Goal: Task Accomplishment & Management: Manage account settings

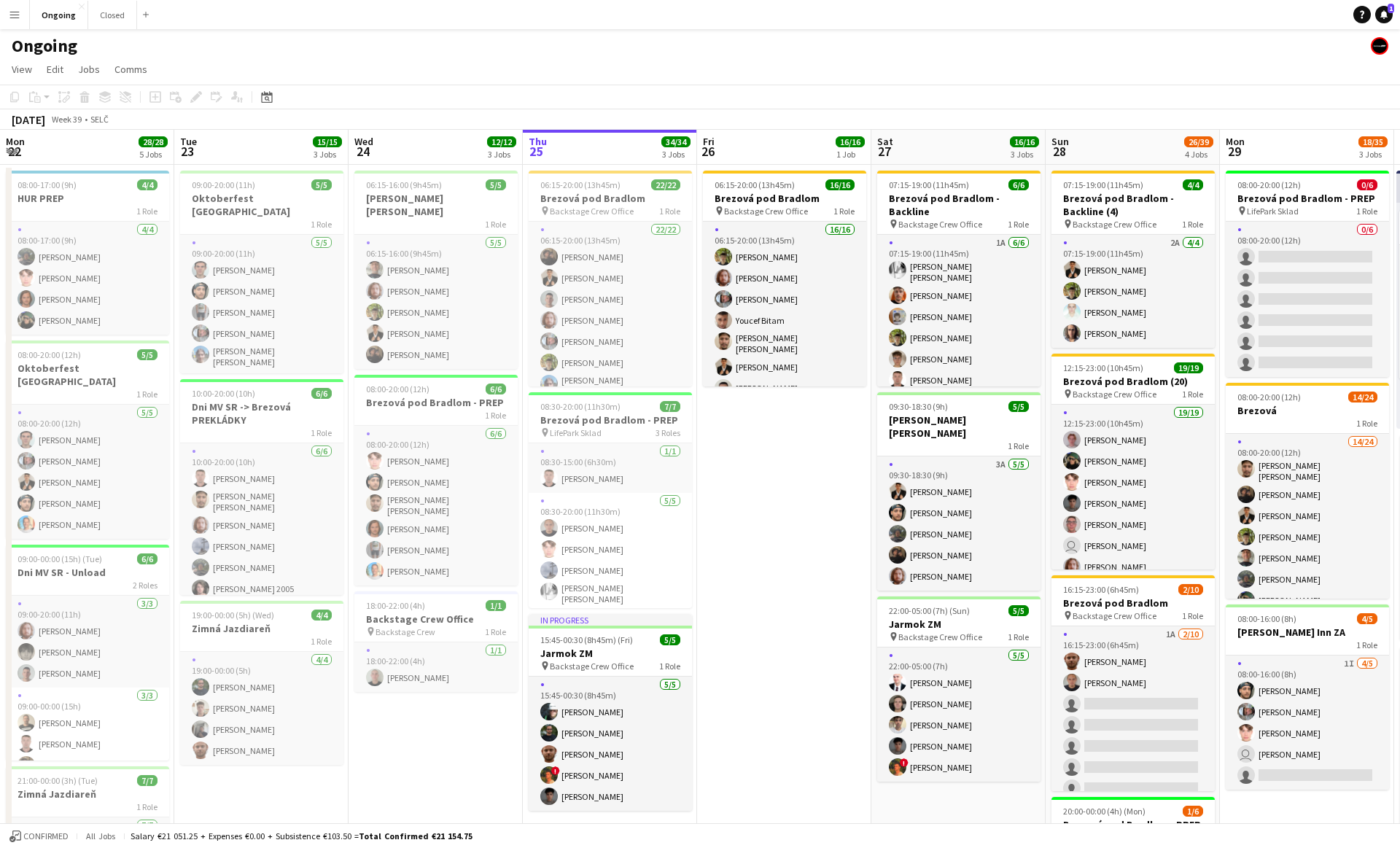
scroll to position [0, 352]
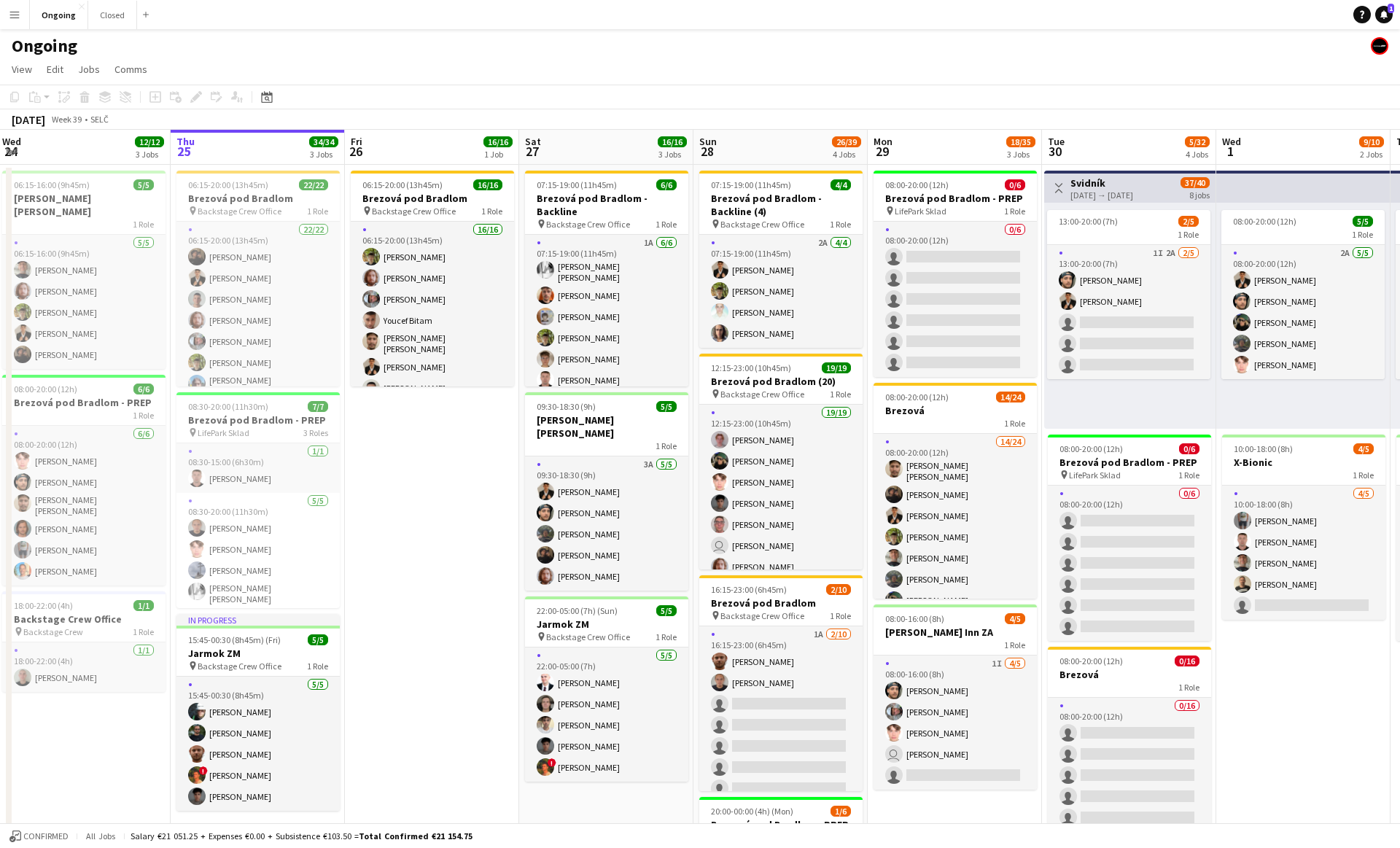
click at [422, 465] on app-date-cell "06:15-20:00 (13h45m) 16/16 [PERSON_NAME] pod Bradlom pin Backstage Crew Office …" at bounding box center [431, 688] width 175 height 1049
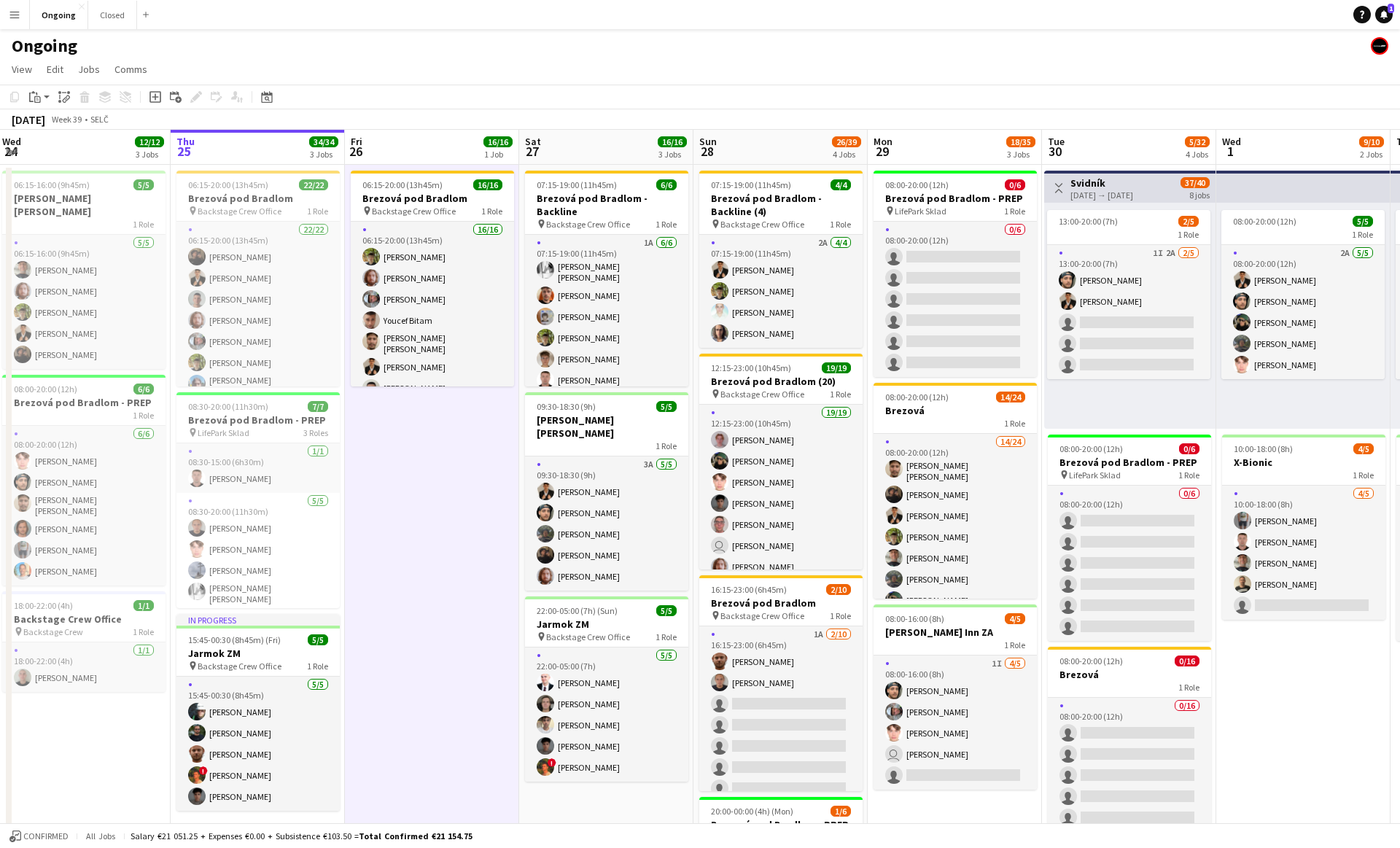
click at [437, 207] on span "Backstage Crew Office" at bounding box center [414, 211] width 84 height 11
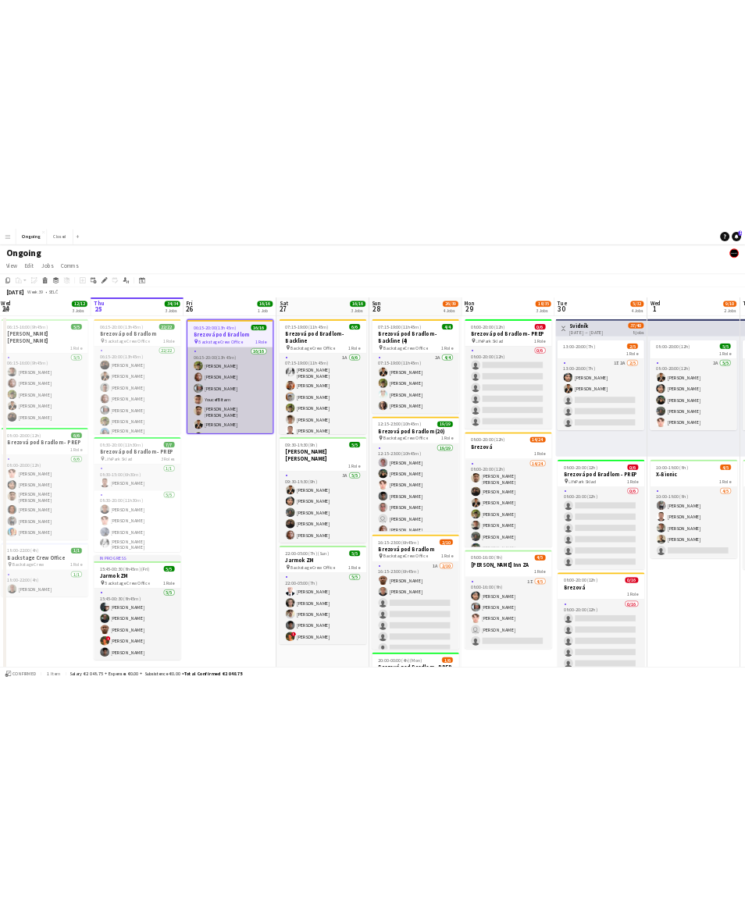
scroll to position [219, 0]
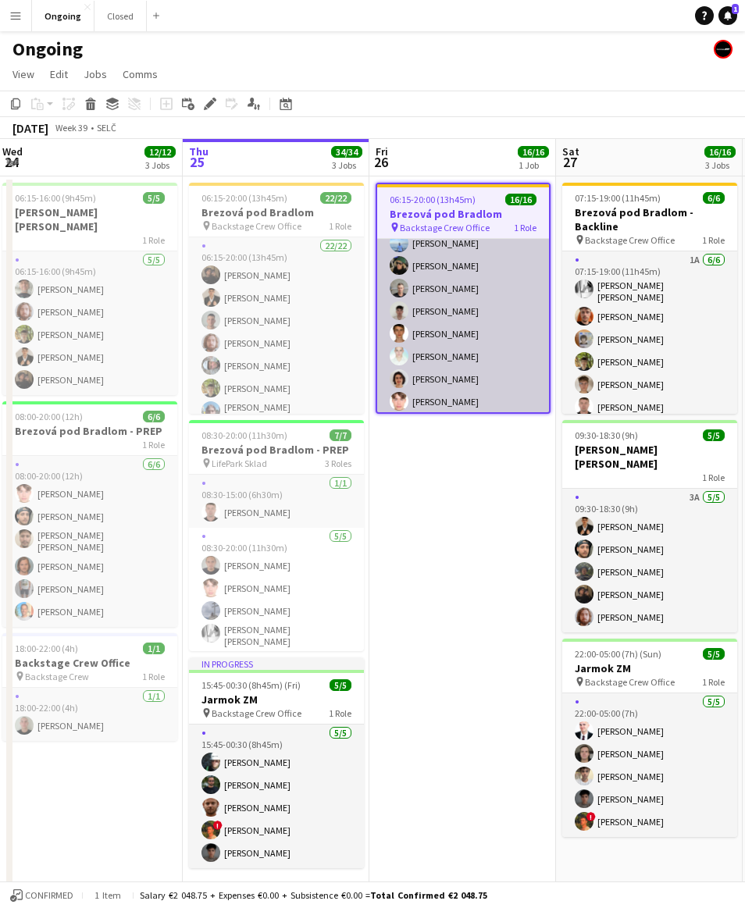
click at [475, 321] on app-card-role "16/16 06:15-20:00 (13h45m) [PERSON_NAME] [PERSON_NAME] [PERSON_NAME] Youcef Bit…" at bounding box center [463, 218] width 172 height 397
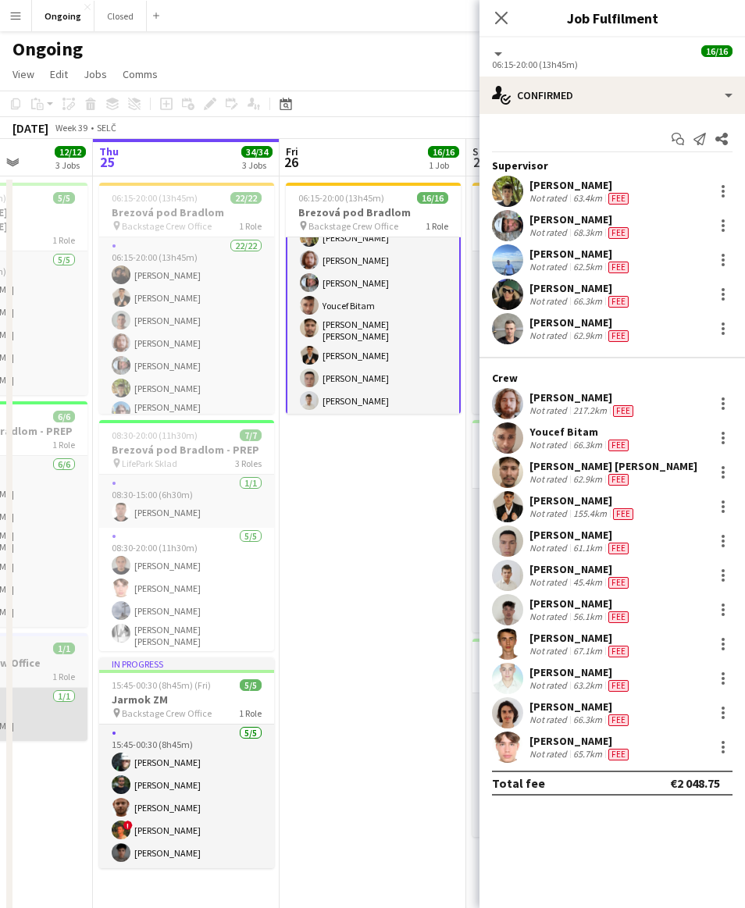
scroll to position [0, 0]
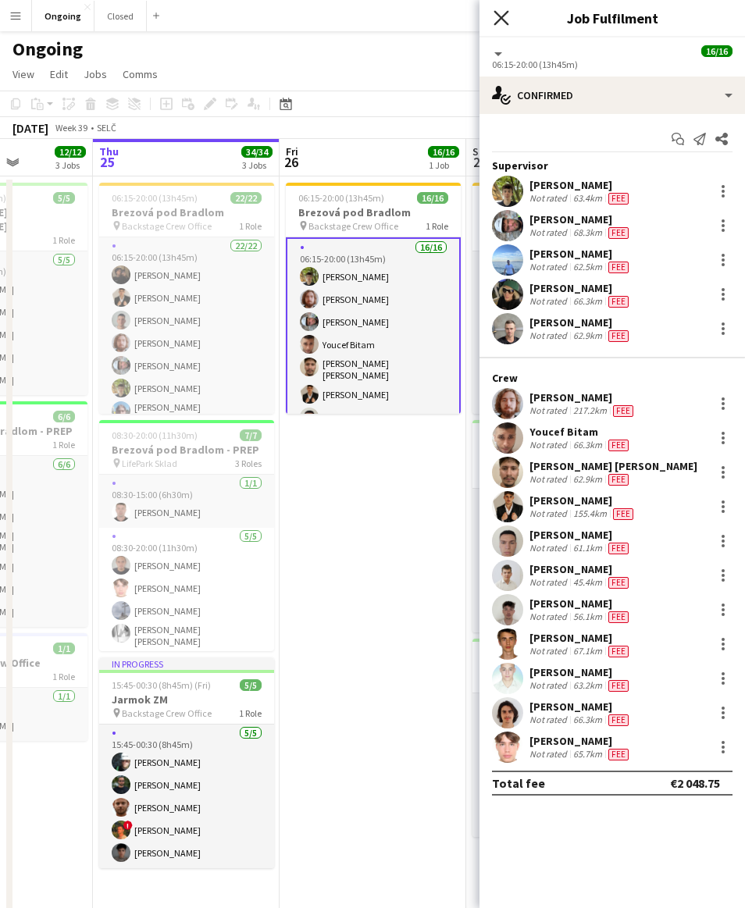
click at [505, 15] on icon "Close pop-in" at bounding box center [500, 17] width 15 height 15
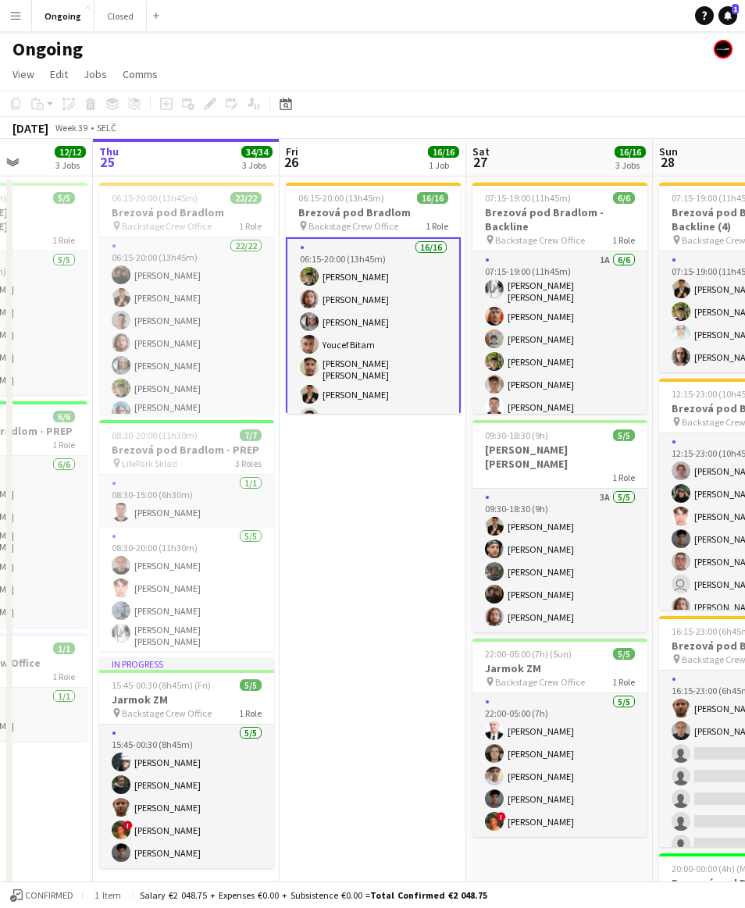
click at [395, 444] on app-date-cell "06:15-20:00 (13h45m) 16/16 [PERSON_NAME] pod Bradlom pin Backstage Crew Office …" at bounding box center [372, 737] width 187 height 1123
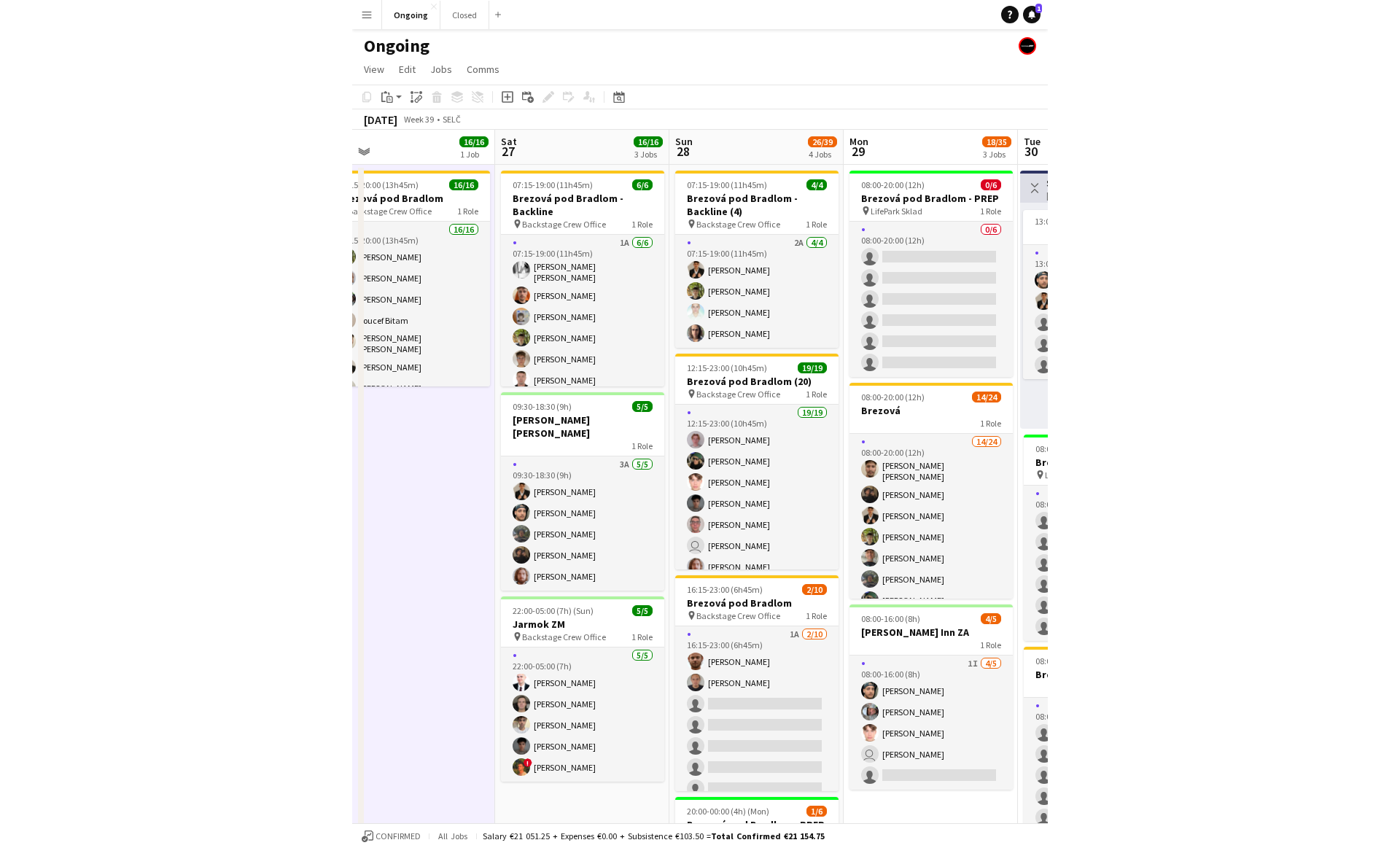
scroll to position [0, 477]
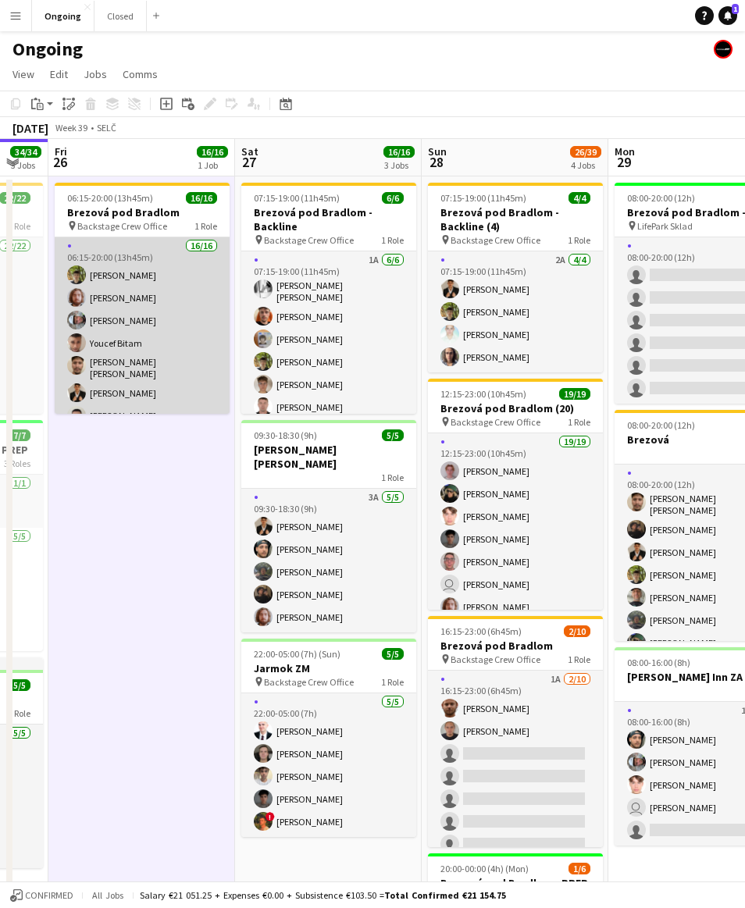
click at [154, 329] on app-card-role "16/16 06:15-20:00 (13h45m) [PERSON_NAME] [PERSON_NAME] [PERSON_NAME] Youcef Bit…" at bounding box center [142, 435] width 175 height 397
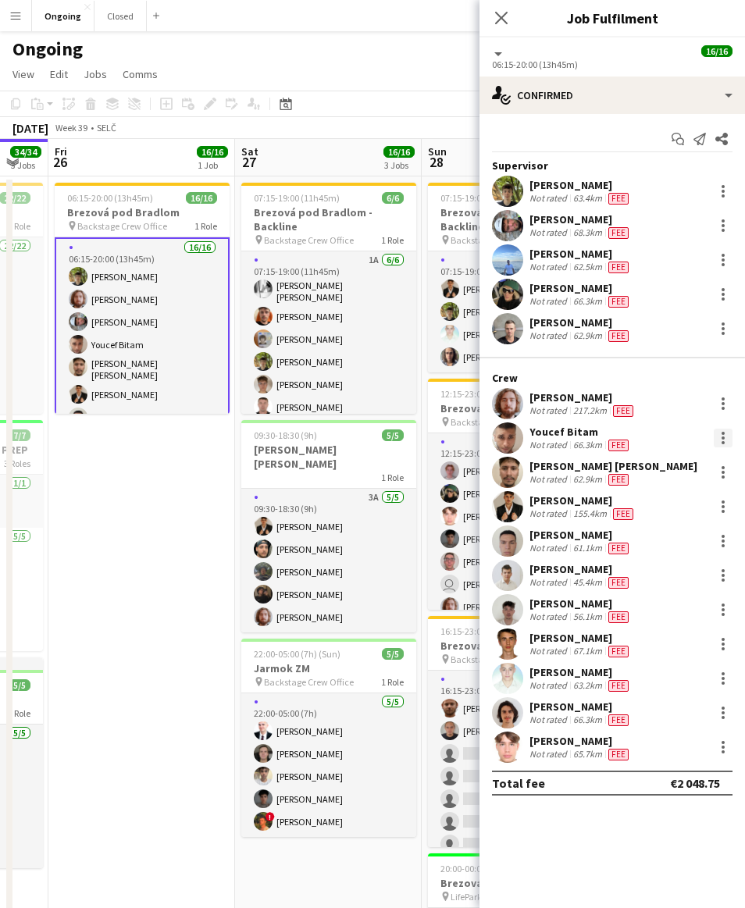
click at [723, 443] on div at bounding box center [722, 442] width 3 height 3
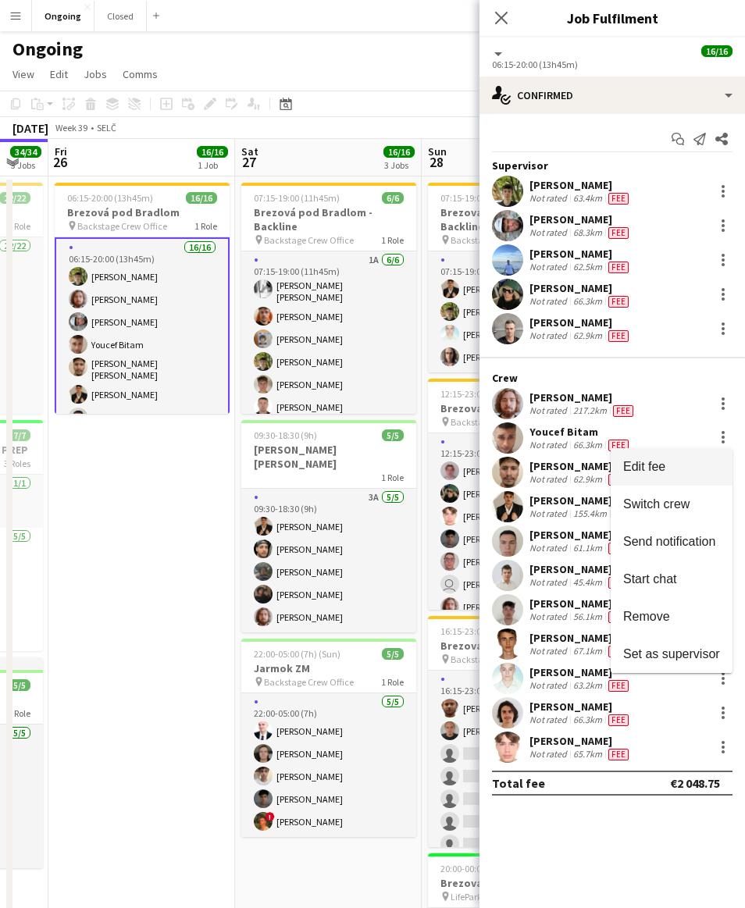
click at [658, 467] on span "Edit fee" at bounding box center [644, 466] width 42 height 13
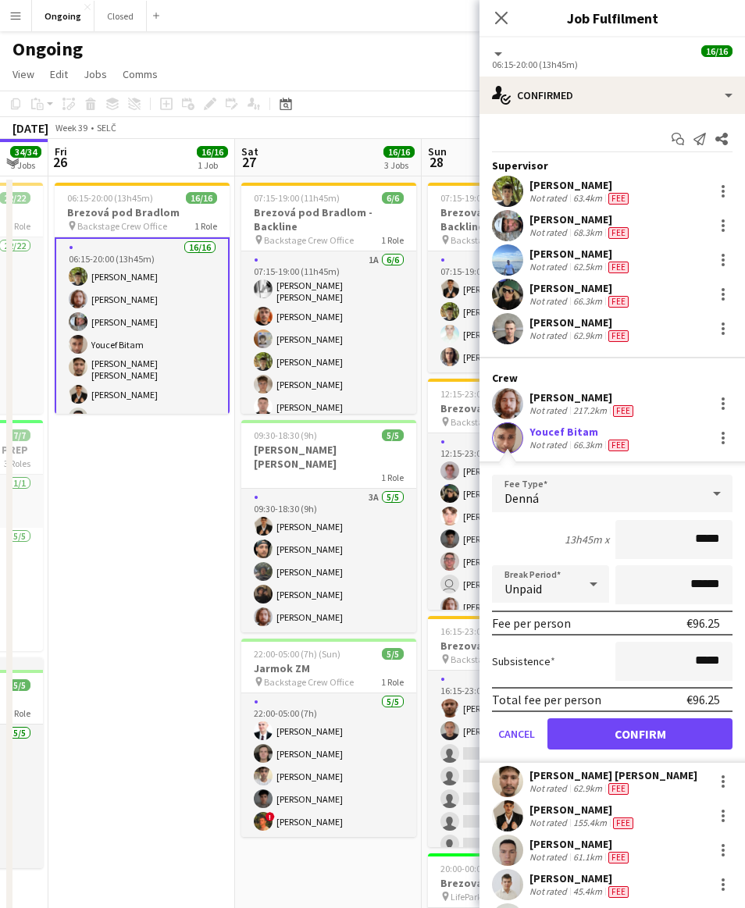
click at [88, 473] on app-date-cell "06:15-20:00 (13h45m) 16/16 [PERSON_NAME] pod Bradlom pin Backstage Crew Office …" at bounding box center [141, 737] width 187 height 1123
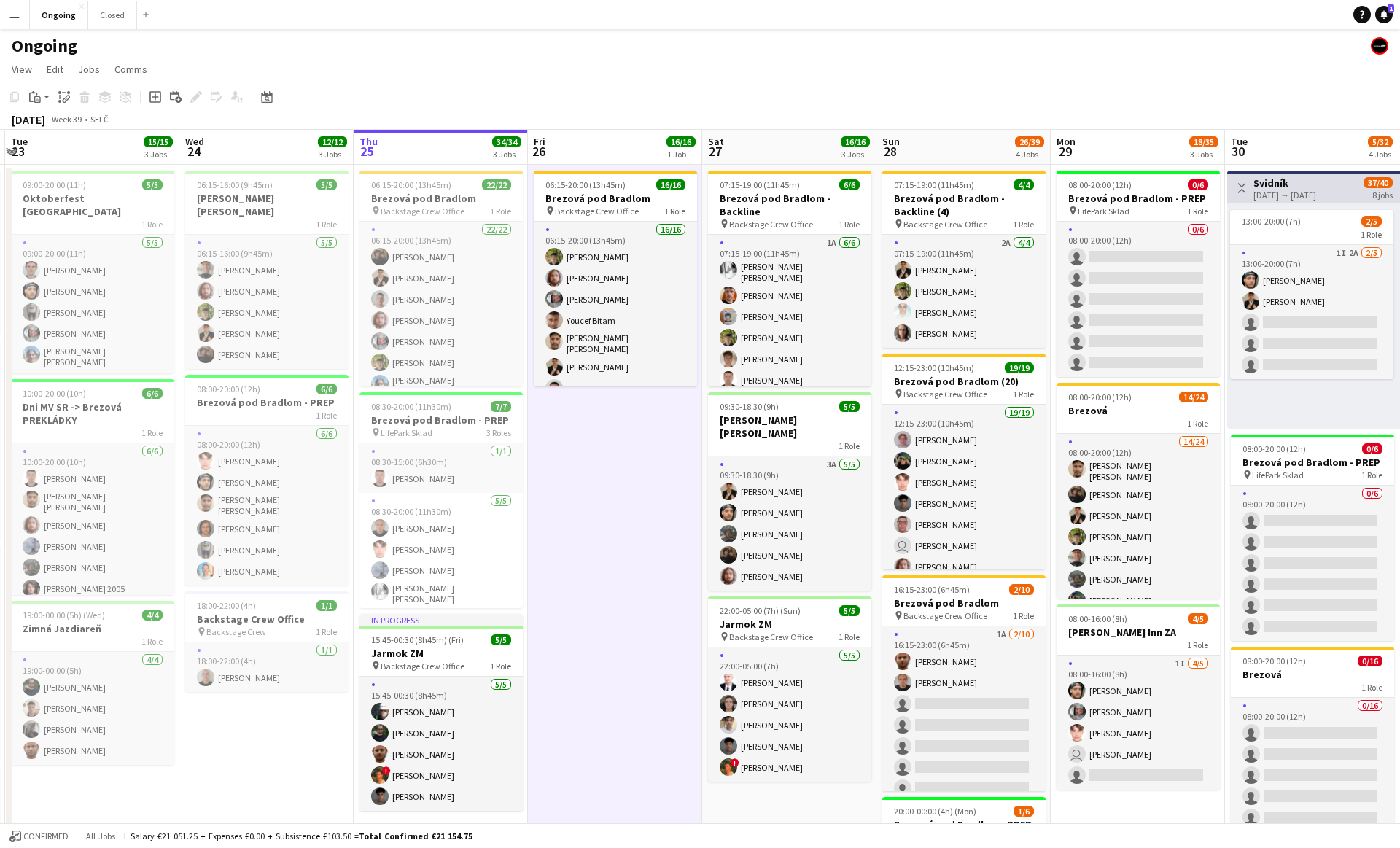
click at [615, 465] on app-date-cell "06:15-20:00 (13h45m) 16/16 [PERSON_NAME] pod Bradlom pin Backstage Crew Office …" at bounding box center [615, 688] width 175 height 1049
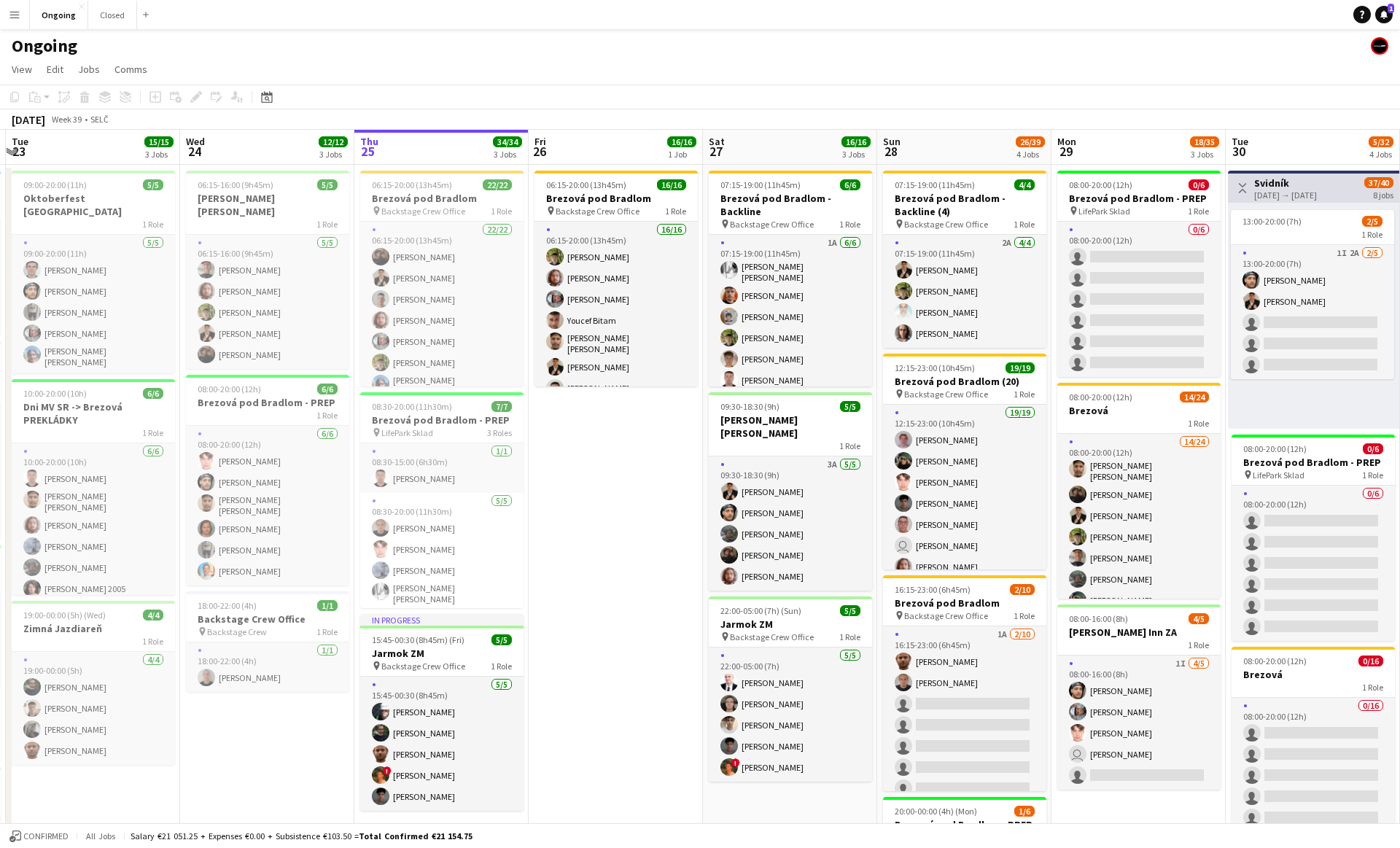
click at [623, 450] on app-date-cell "06:15-20:00 (13h45m) 16/16 [PERSON_NAME] pod Bradlom pin Backstage Crew Office …" at bounding box center [615, 688] width 175 height 1049
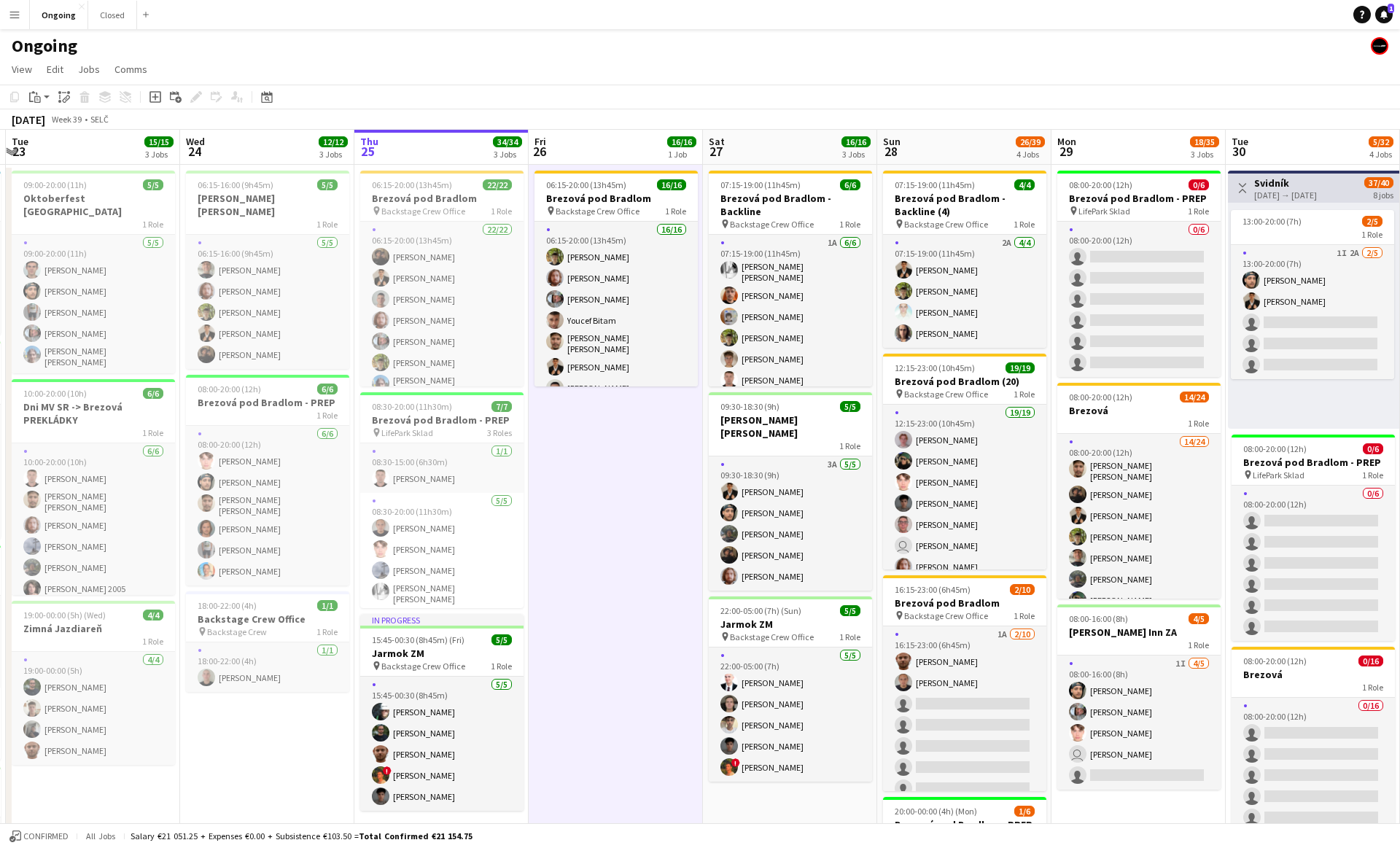
click at [623, 450] on app-date-cell "06:15-20:00 (13h45m) 16/16 [PERSON_NAME] pod Bradlom pin Backstage Crew Office …" at bounding box center [615, 688] width 175 height 1049
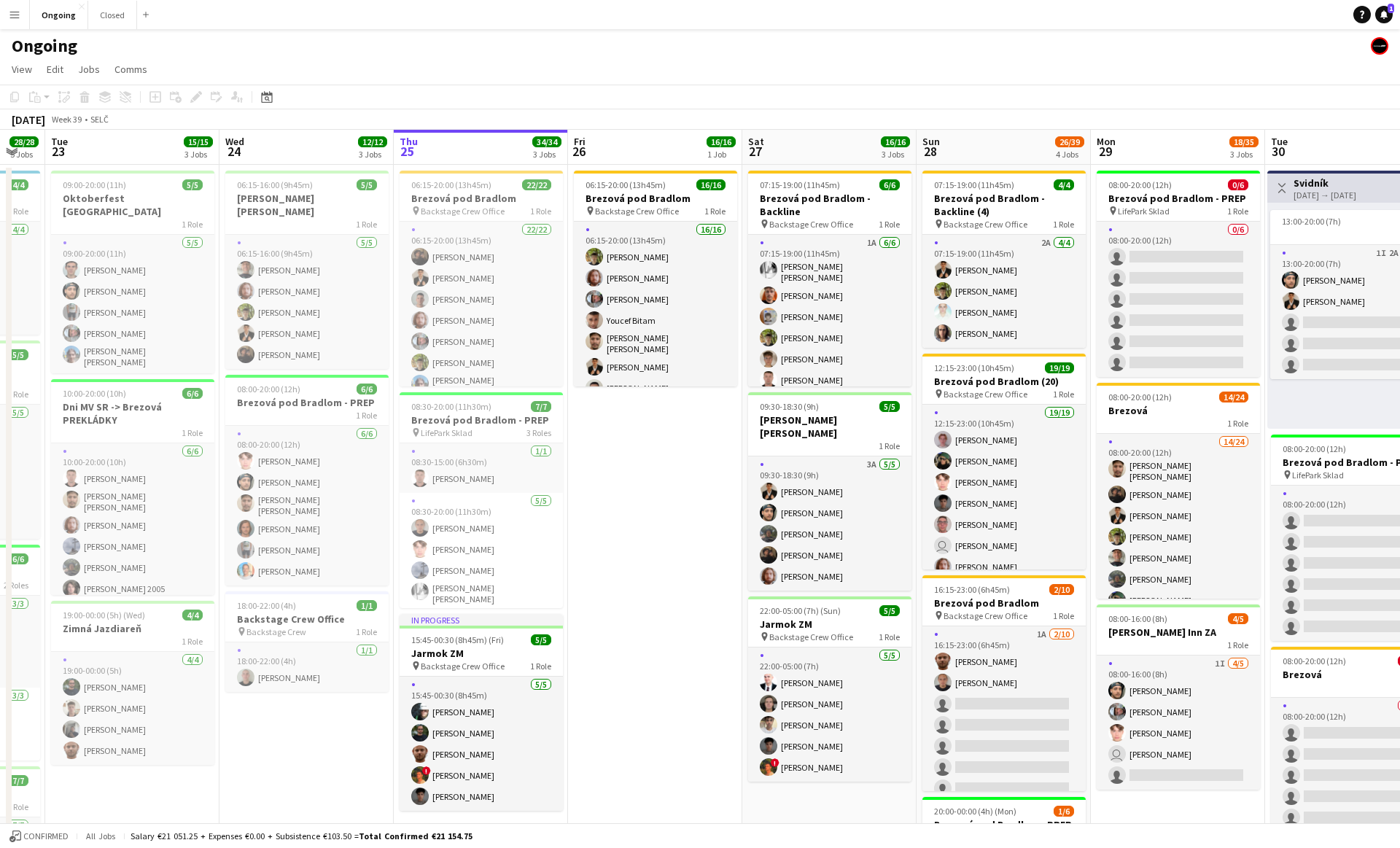
scroll to position [0, 480]
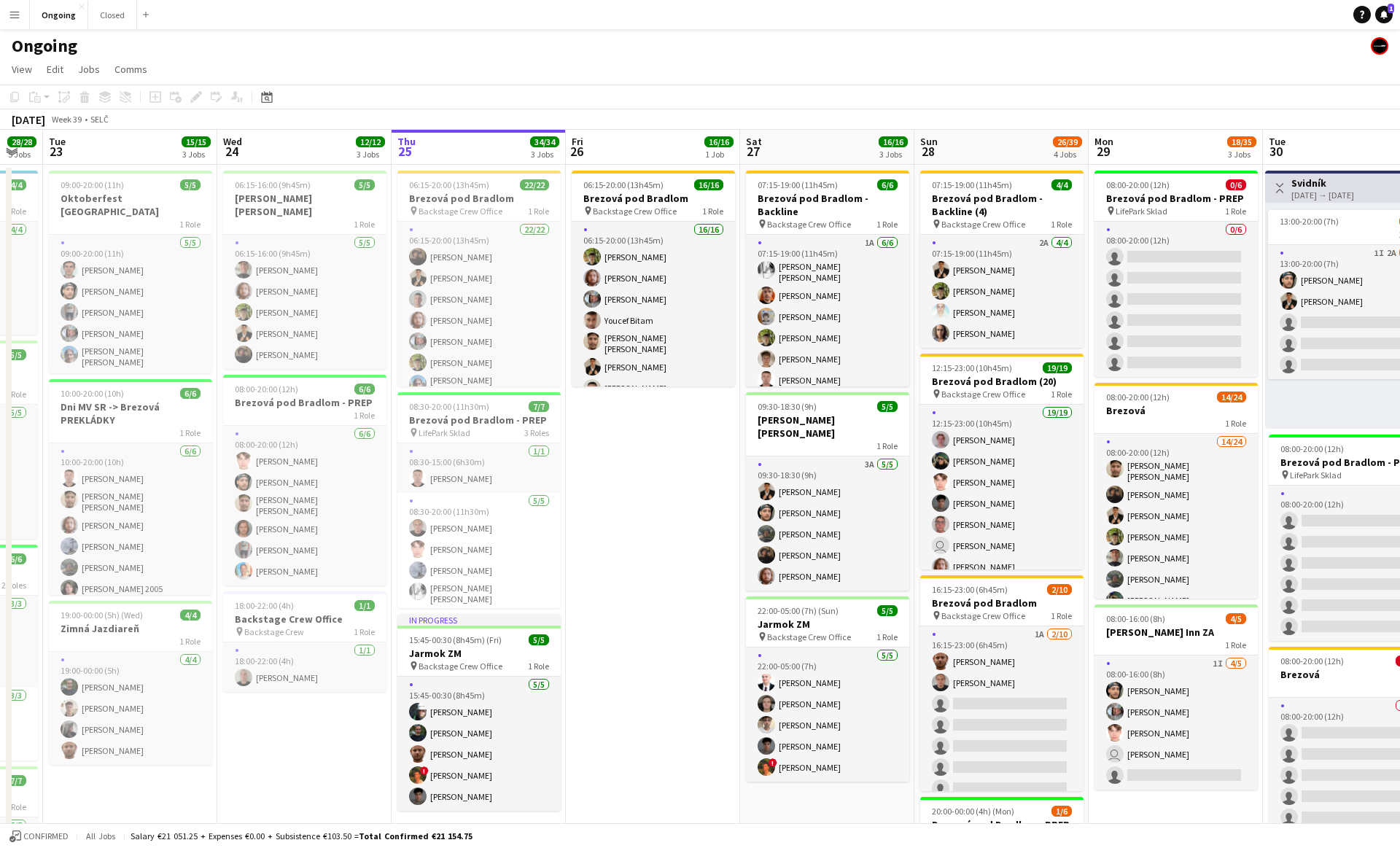
click at [651, 475] on app-date-cell "06:15-20:00 (13h45m) 16/16 [PERSON_NAME] pod Bradlom pin Backstage Crew Office …" at bounding box center [653, 688] width 175 height 1049
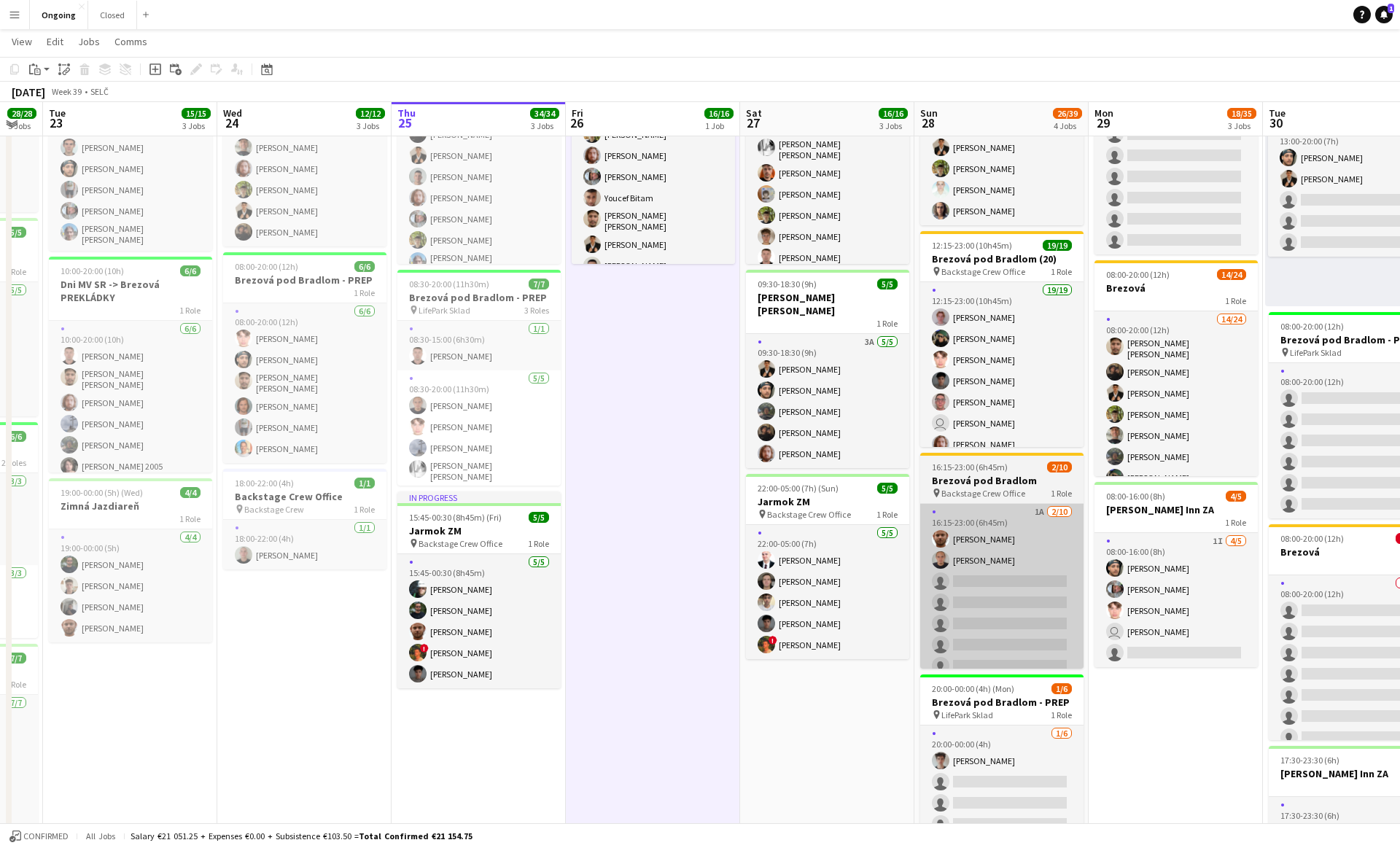
scroll to position [123, 0]
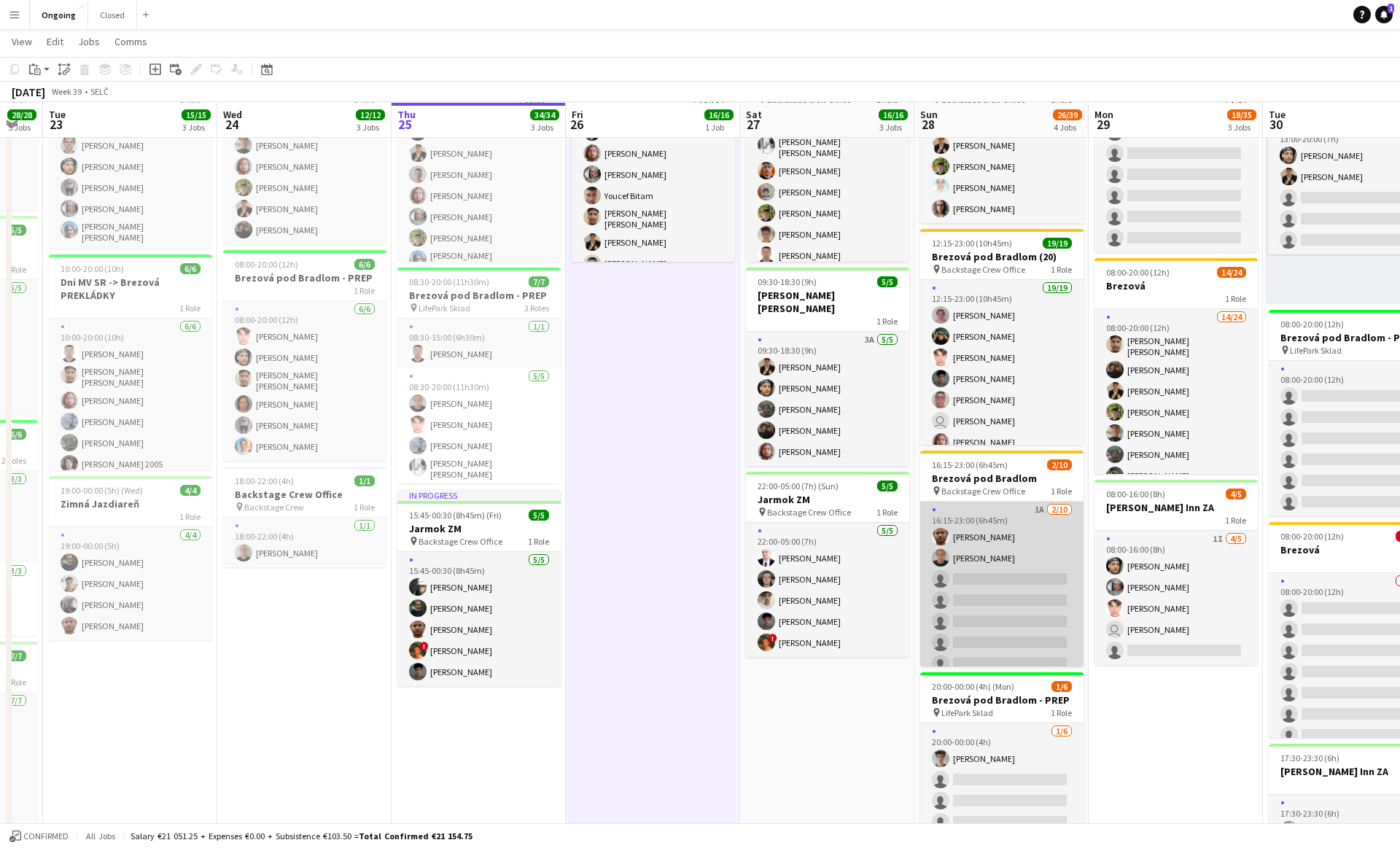
click at [1002, 600] on app-card-role "1A [DATE] 16:15-23:00 (6h45m) [PERSON_NAME] [PERSON_NAME] single-neutral-action…" at bounding box center [1001, 621] width 163 height 240
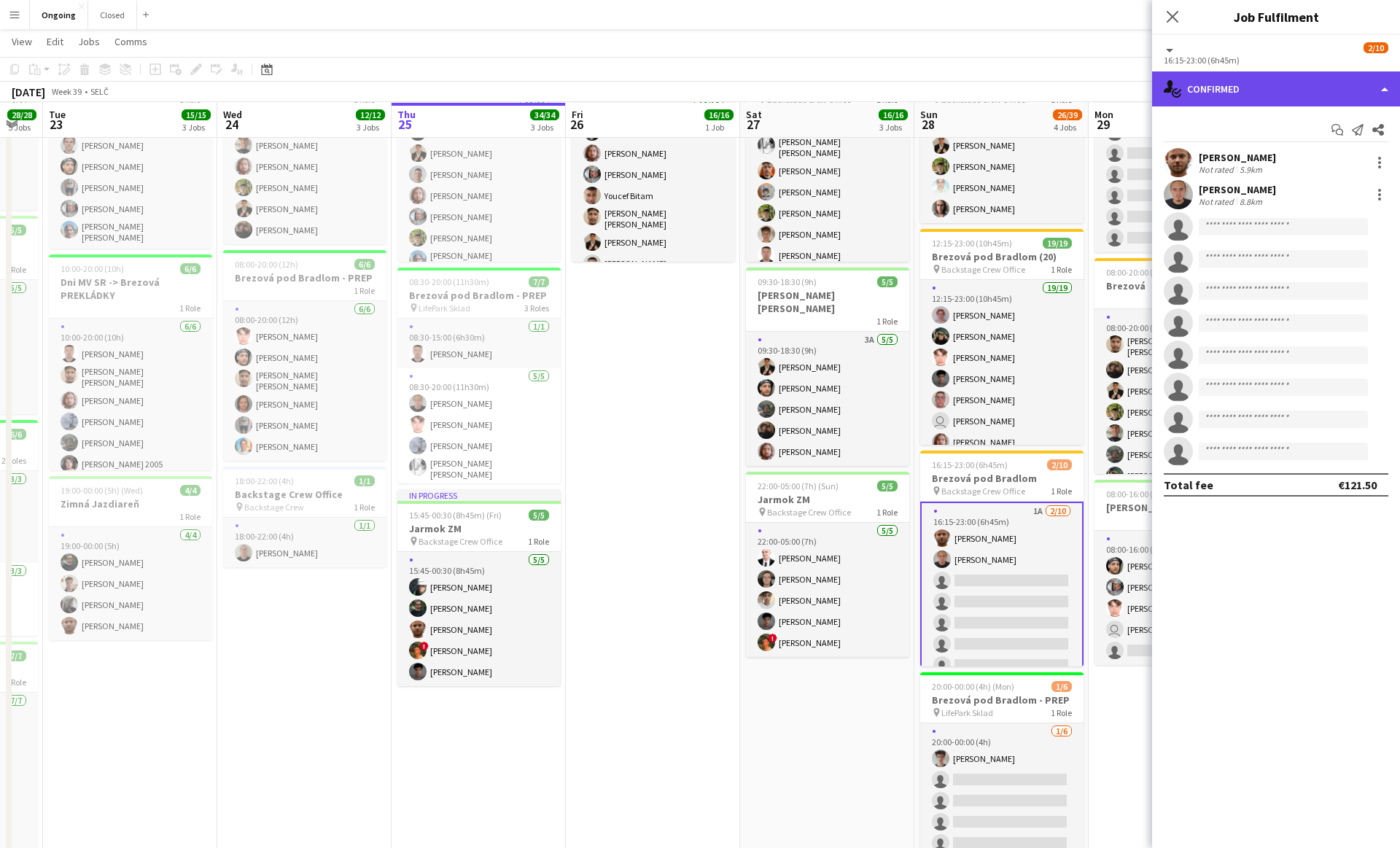
click at [1251, 96] on div "single-neutral-actions-check-2 Confirmed" at bounding box center [1275, 88] width 247 height 35
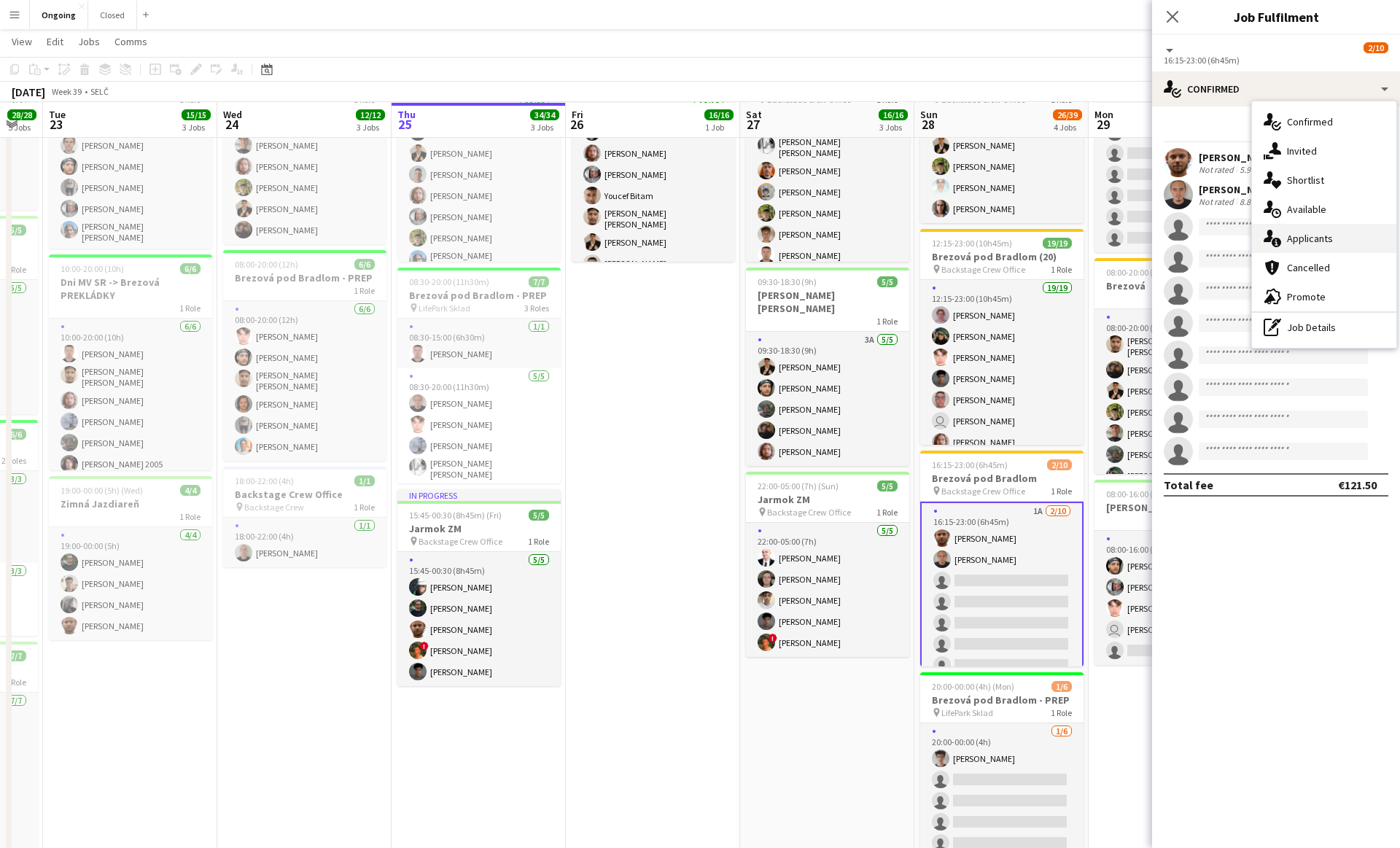
click at [1298, 247] on div "single-neutral-actions-information Applicants" at bounding box center [1323, 238] width 145 height 29
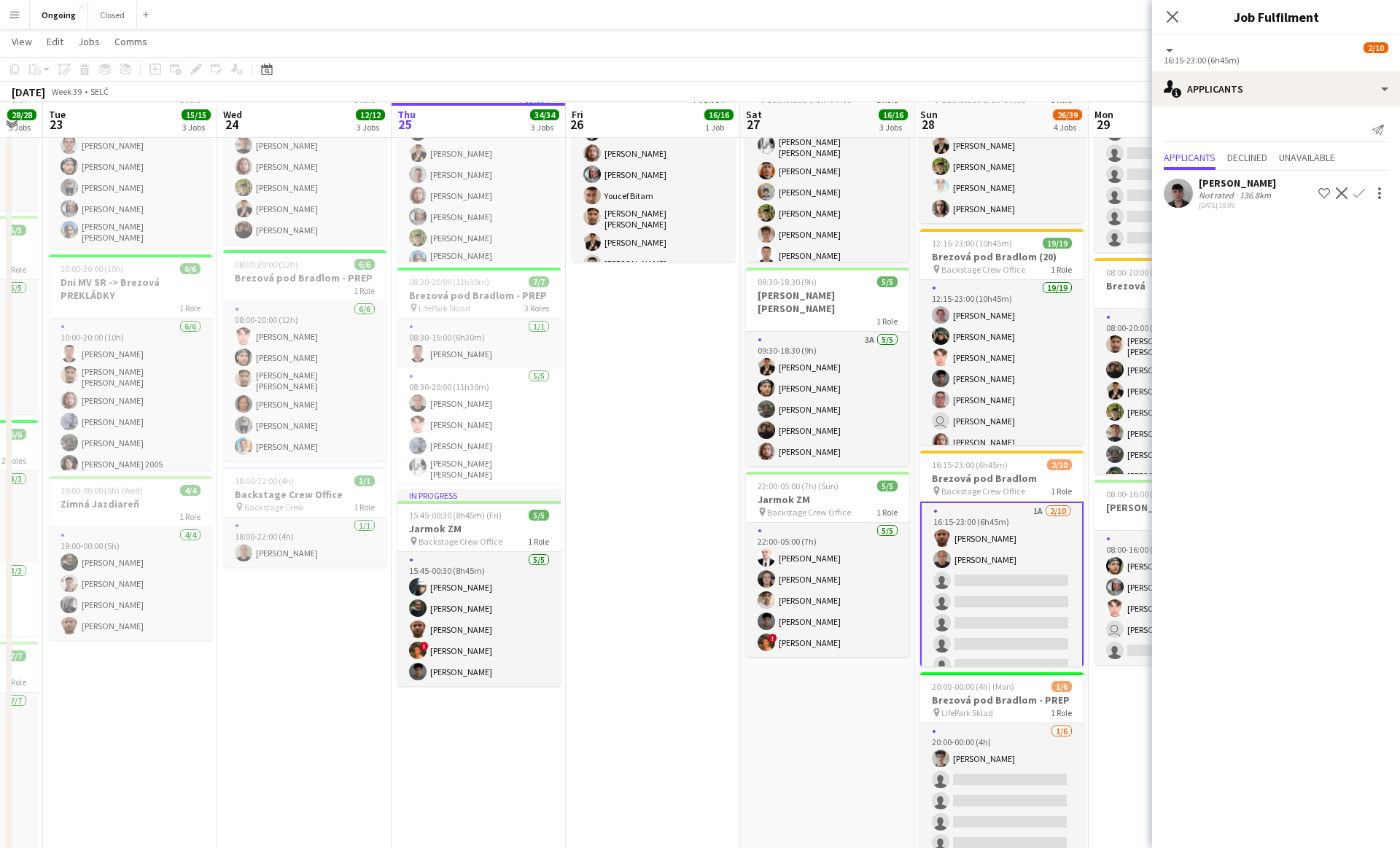
click at [1361, 192] on app-icon "Confirm" at bounding box center [1359, 193] width 11 height 11
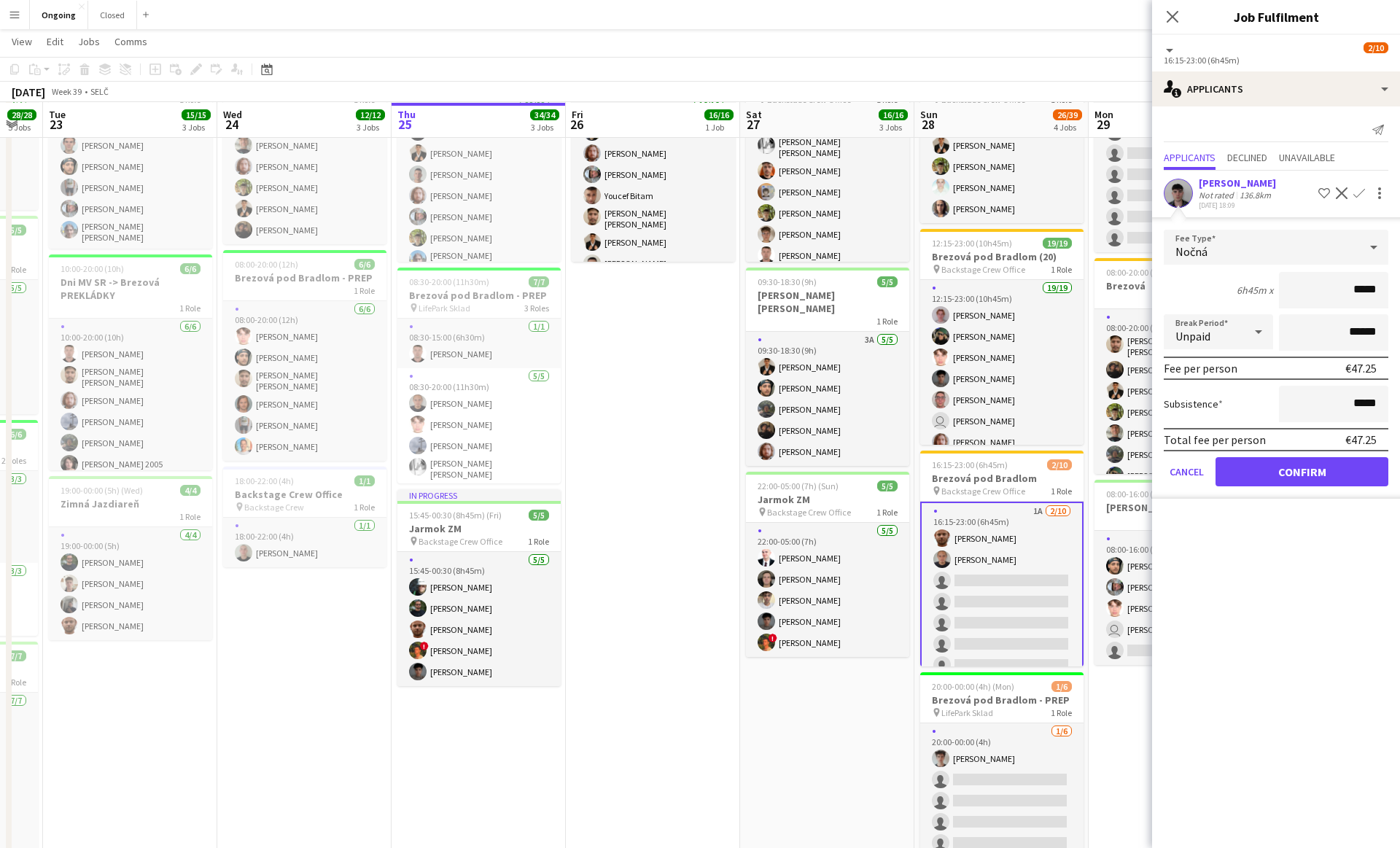
click at [1365, 290] on input "*****" at bounding box center [1333, 290] width 109 height 36
type input "**"
click at [1290, 478] on button "Confirm" at bounding box center [1301, 471] width 173 height 29
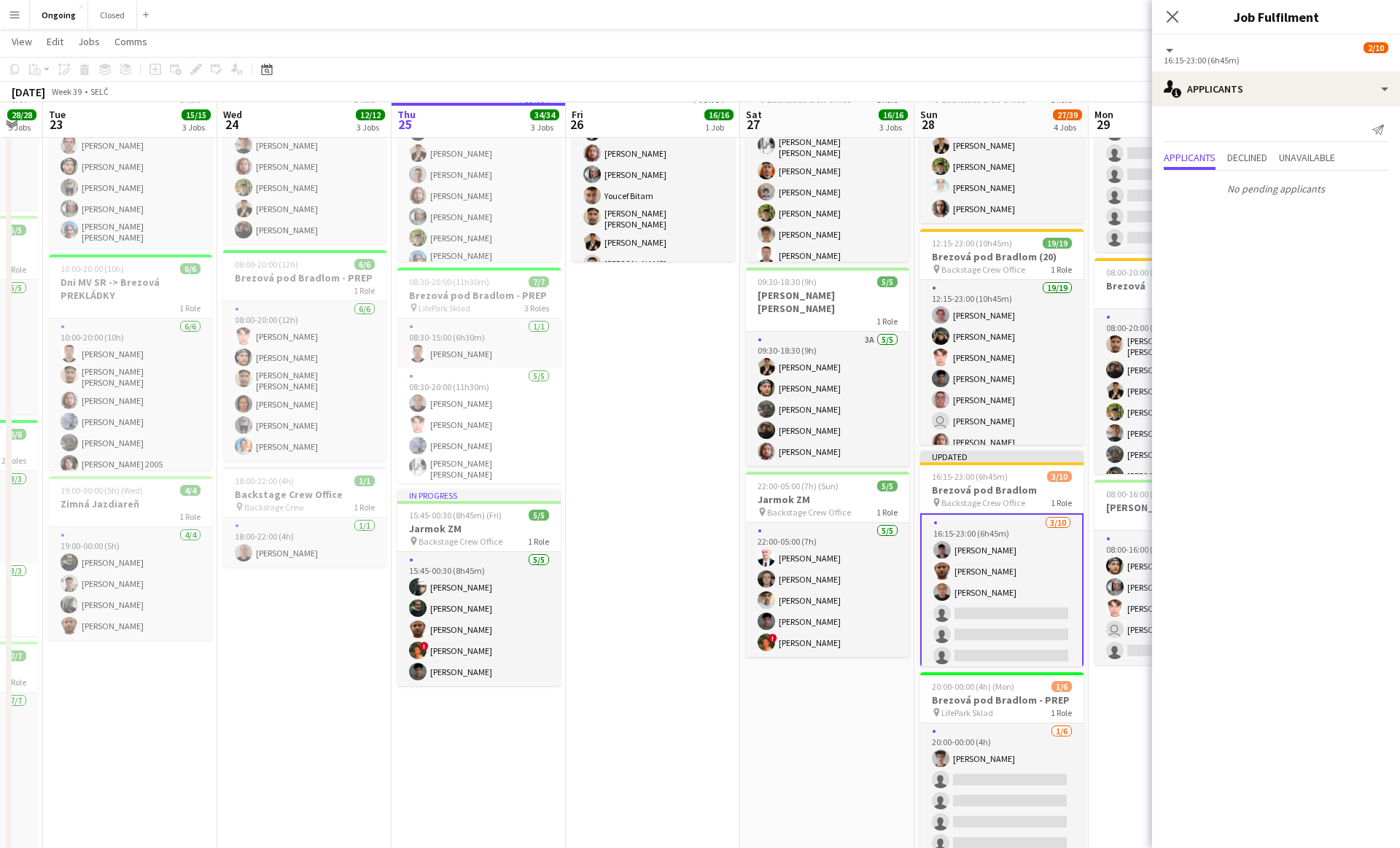
click at [860, 707] on app-date-cell "07:15-19:00 (11h45m) 6/6 Brezová pod Bradlom - Backline pin Backstage Crew Offi…" at bounding box center [827, 564] width 175 height 1049
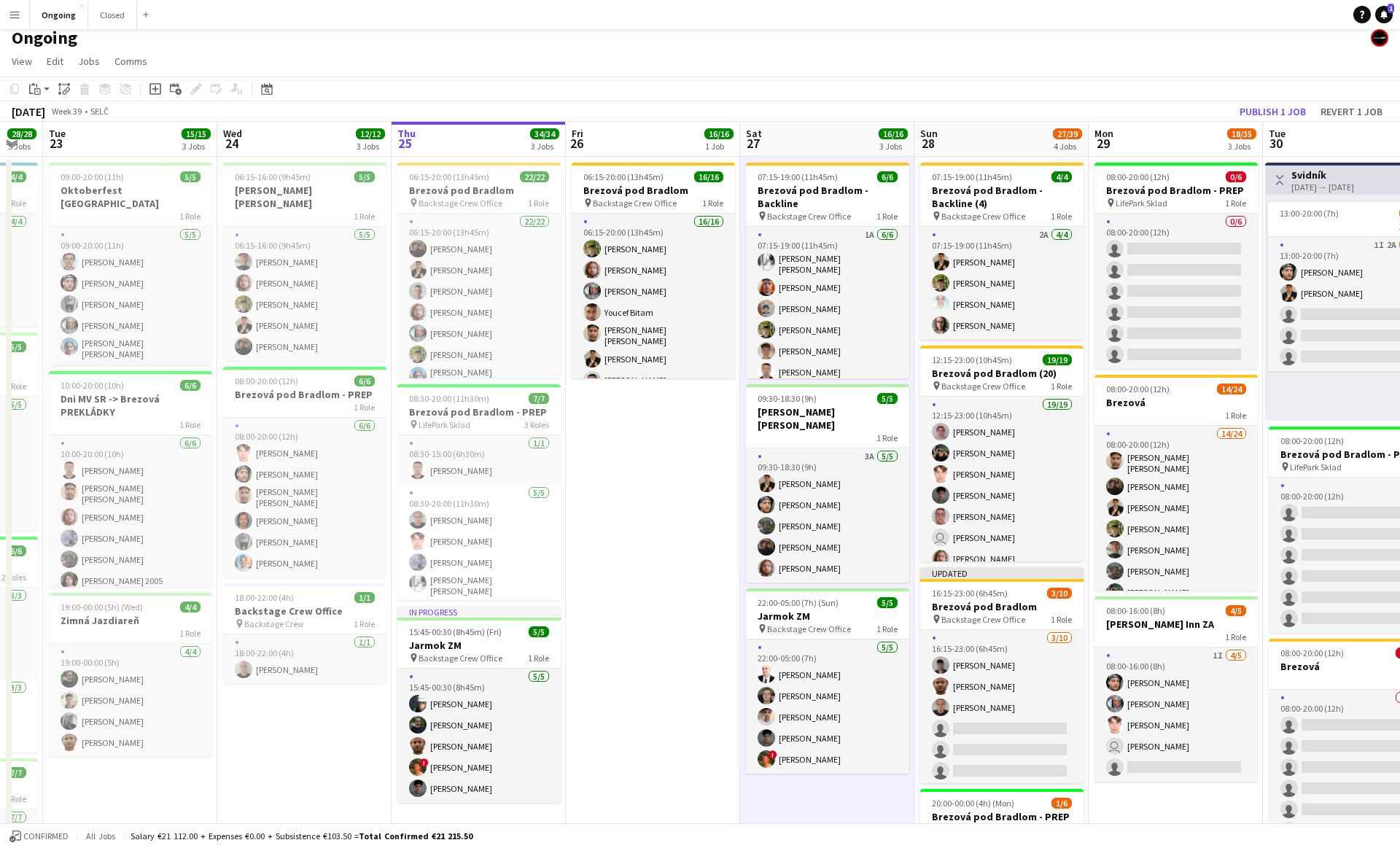
scroll to position [0, 0]
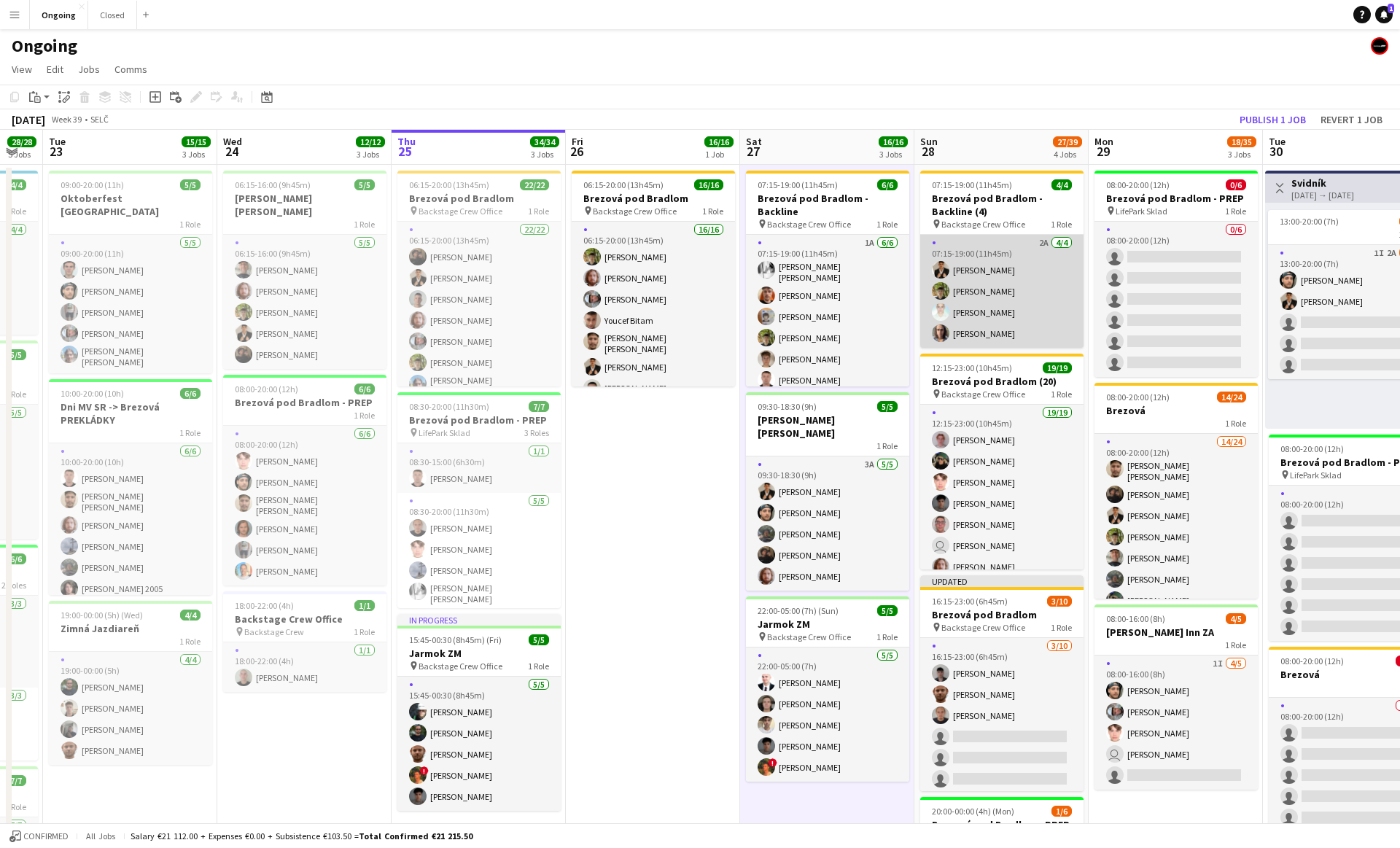
click at [986, 272] on app-card-role "2A [DATE] 07:15-19:00 (11h45m) [PERSON_NAME] [PERSON_NAME] [PERSON_NAME] [PERSO…" at bounding box center [1001, 290] width 163 height 113
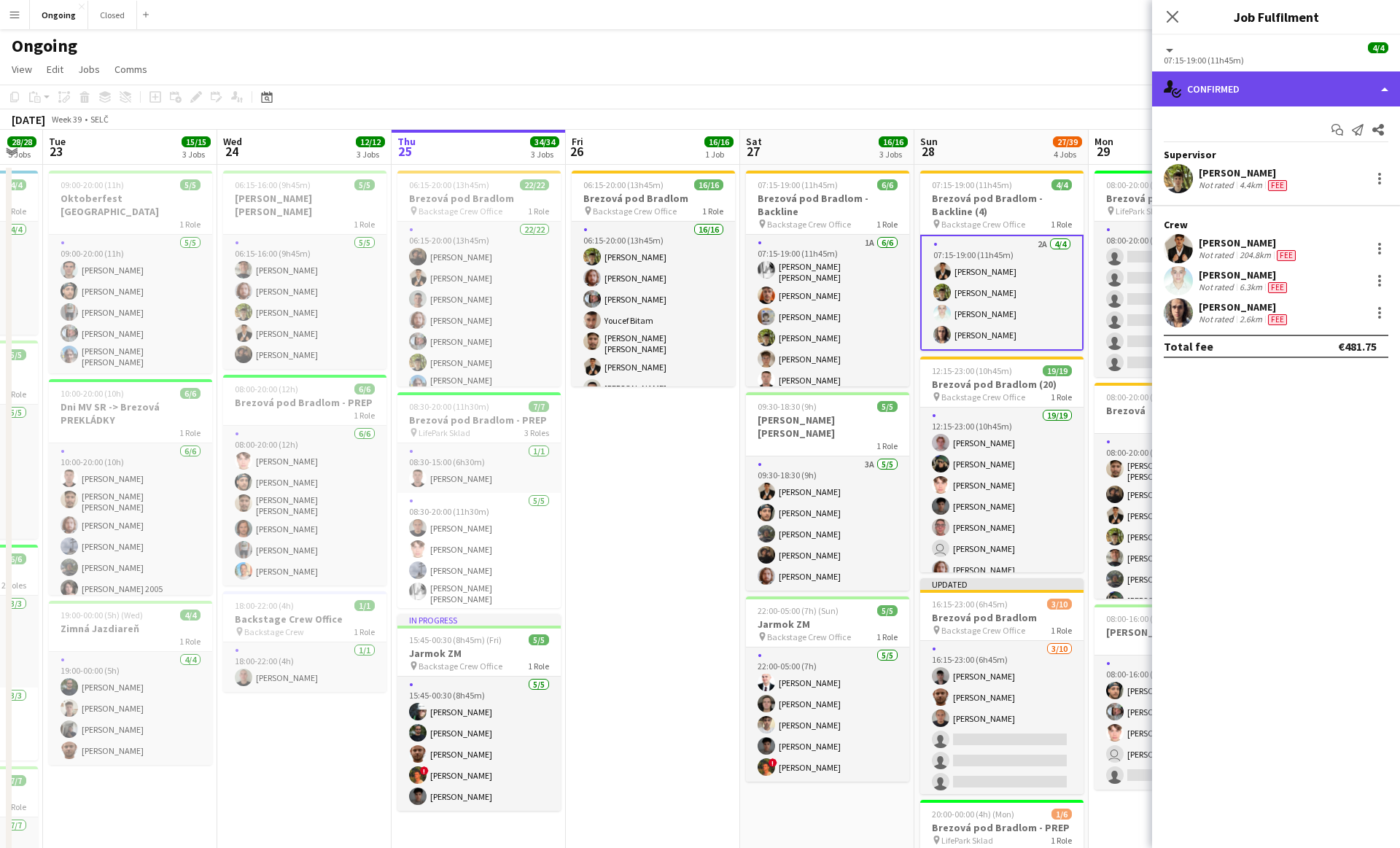
click at [1226, 87] on div "single-neutral-actions-check-2 Confirmed" at bounding box center [1275, 88] width 247 height 35
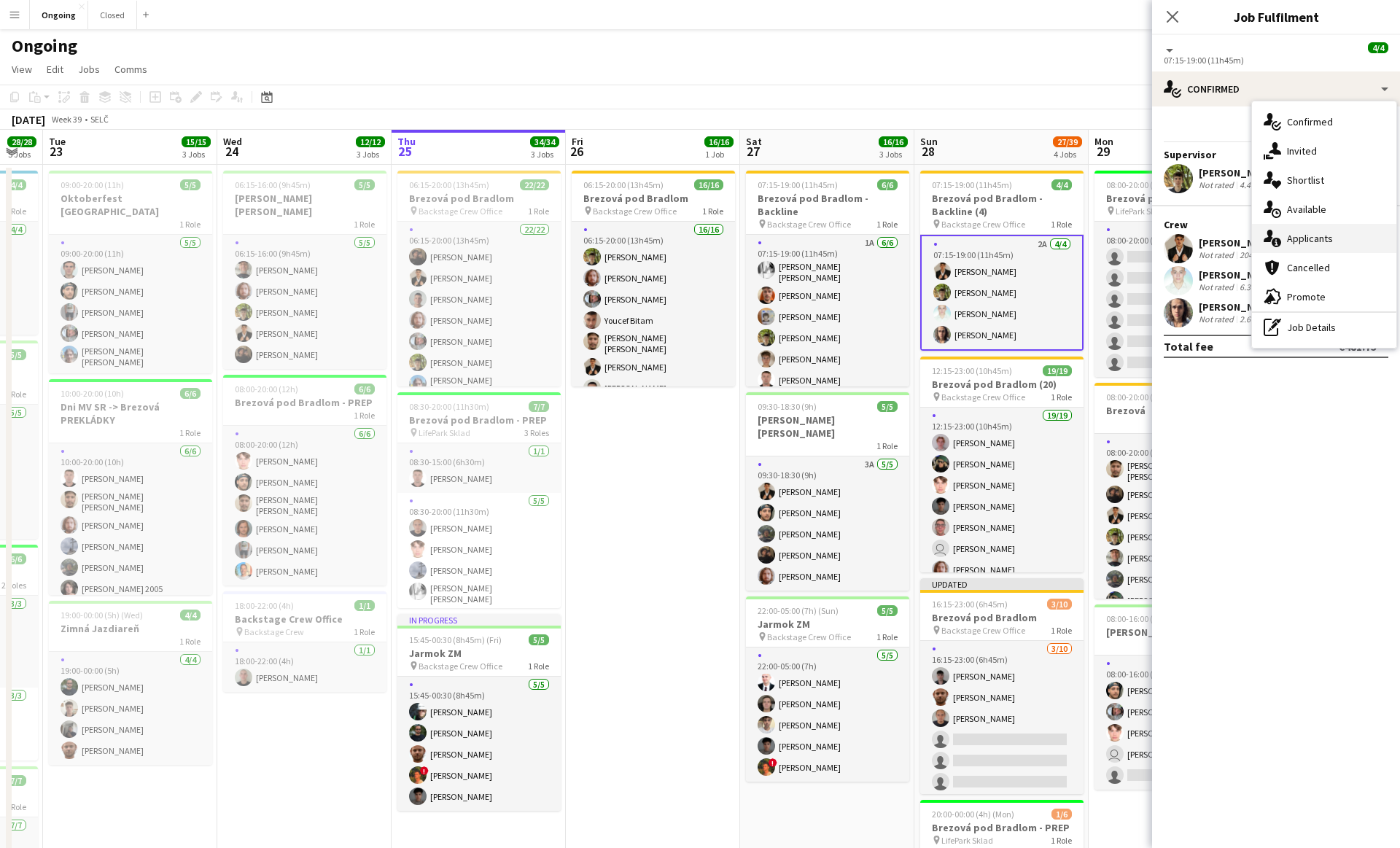
click at [1287, 229] on div "single-neutral-actions-information Applicants" at bounding box center [1323, 238] width 145 height 29
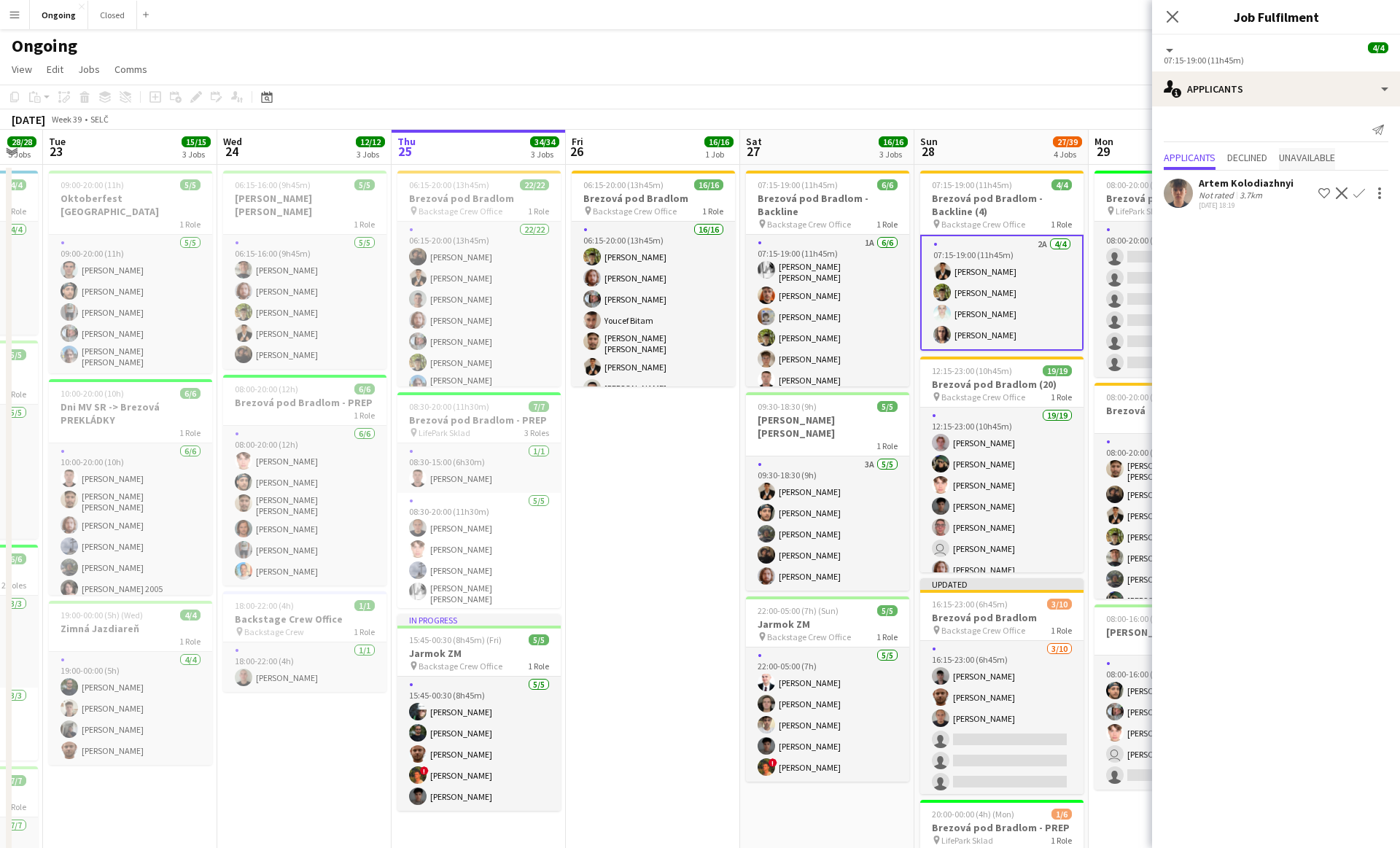
click at [1332, 152] on span "Unavailable" at bounding box center [1307, 157] width 56 height 10
click at [1208, 128] on span "Applicants" at bounding box center [1189, 127] width 51 height 10
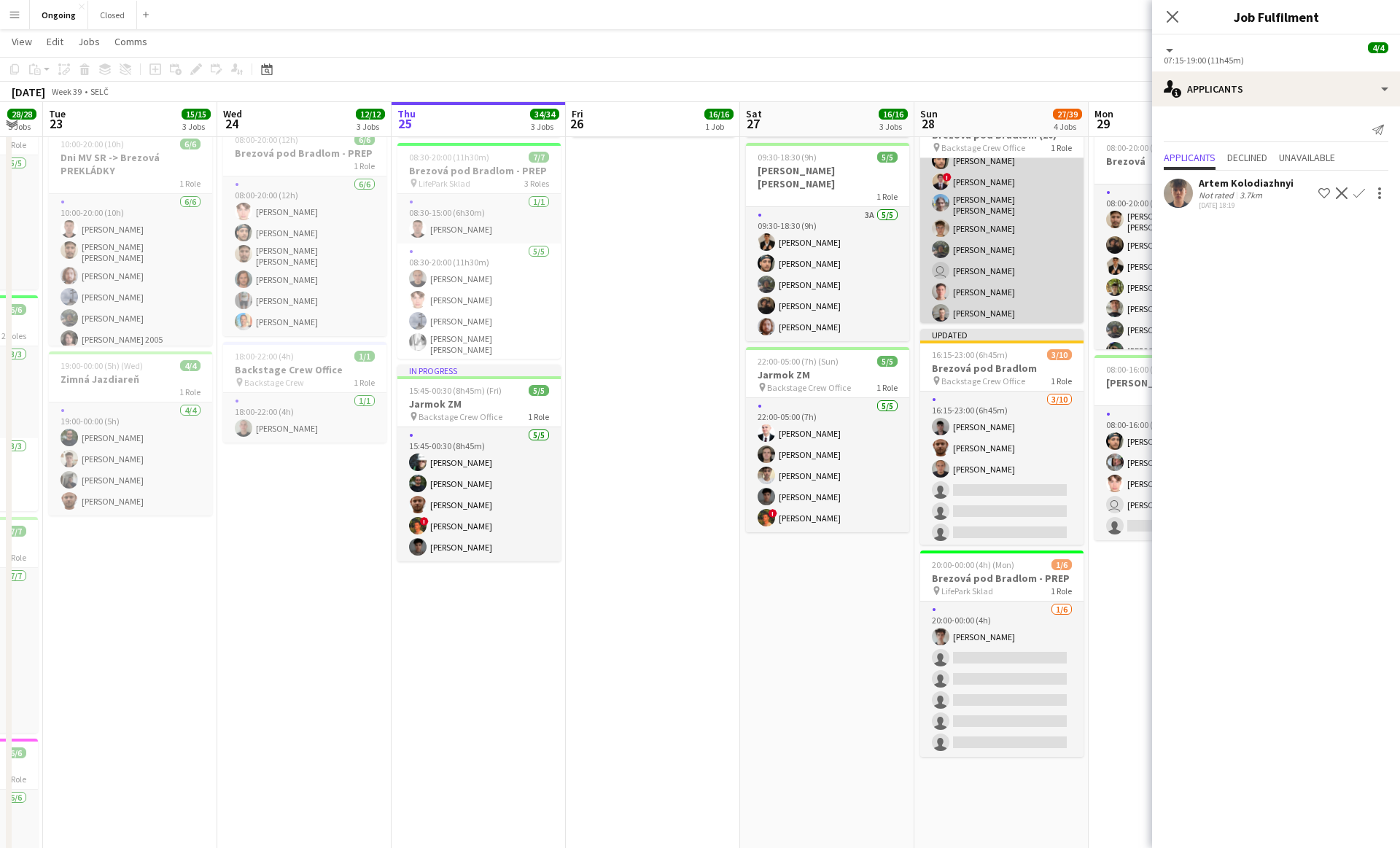
scroll to position [221, 0]
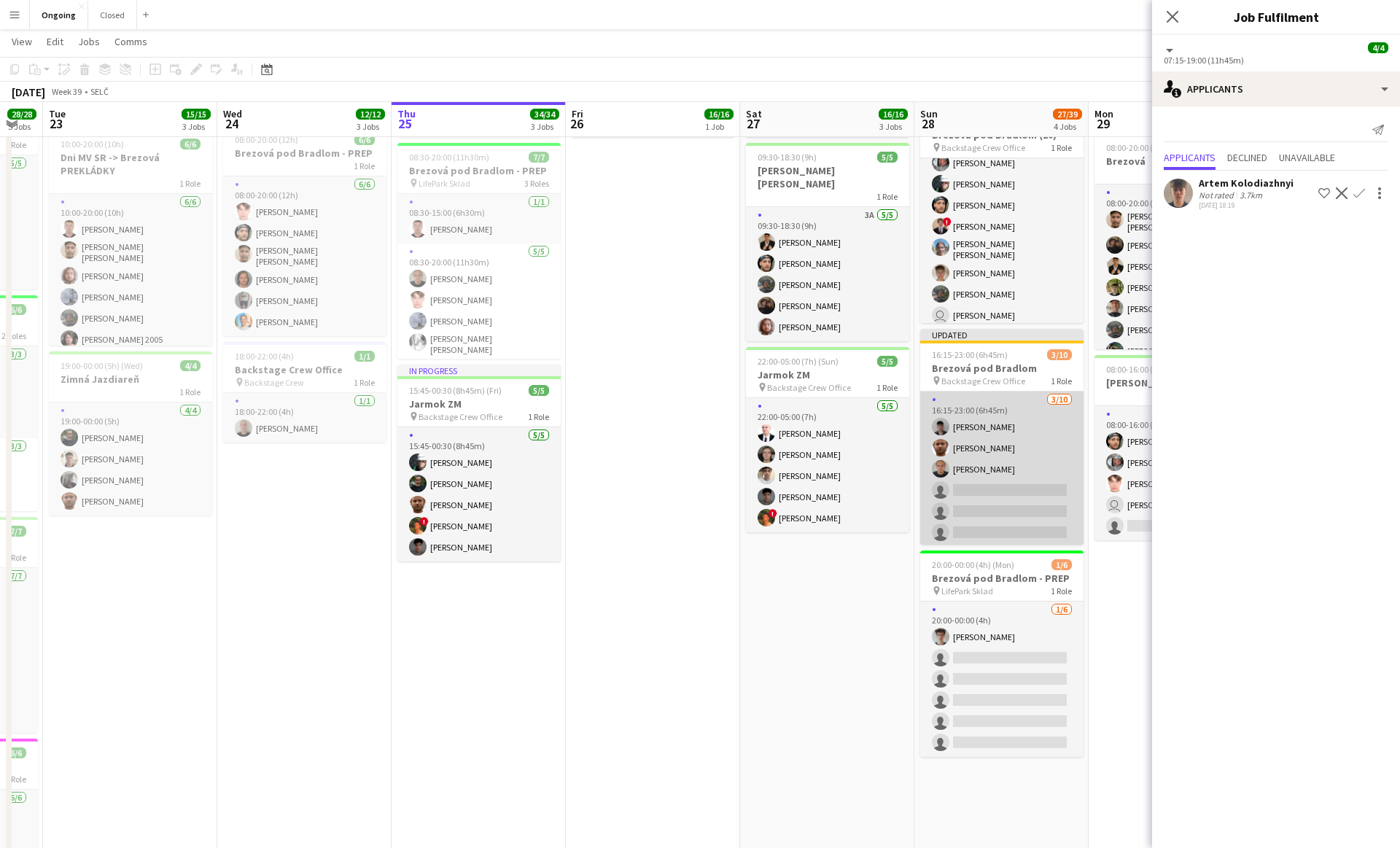
click at [1001, 478] on app-card-role "[DATE] 16:15-23:00 (6h45m) [PERSON_NAME] [PERSON_NAME] [PERSON_NAME] single-neu…" at bounding box center [1001, 511] width 163 height 240
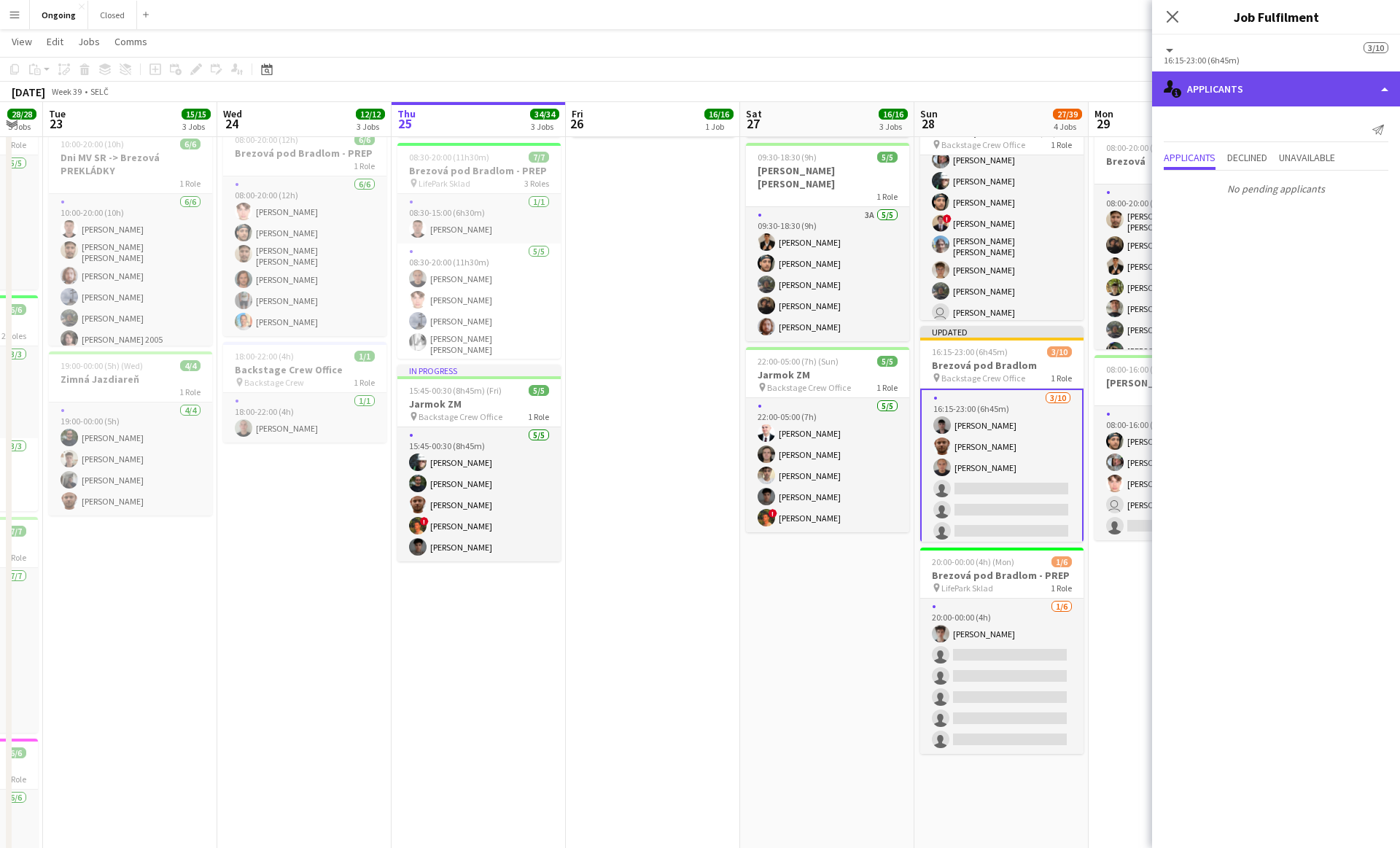
click at [1211, 98] on div "single-neutral-actions-information Applicants" at bounding box center [1275, 88] width 247 height 35
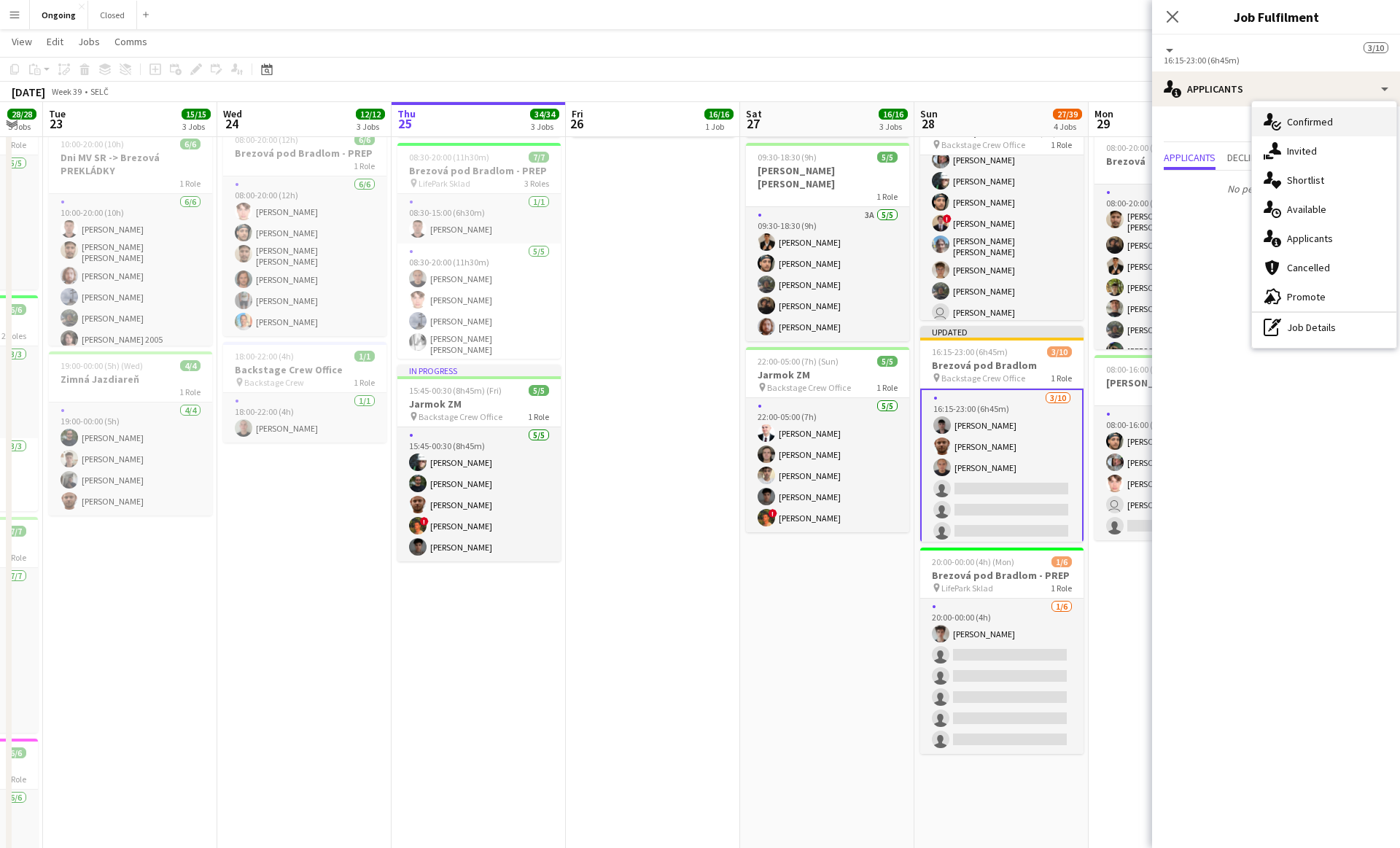
click at [1280, 125] on icon "single-neutral-actions-check-2" at bounding box center [1272, 121] width 18 height 18
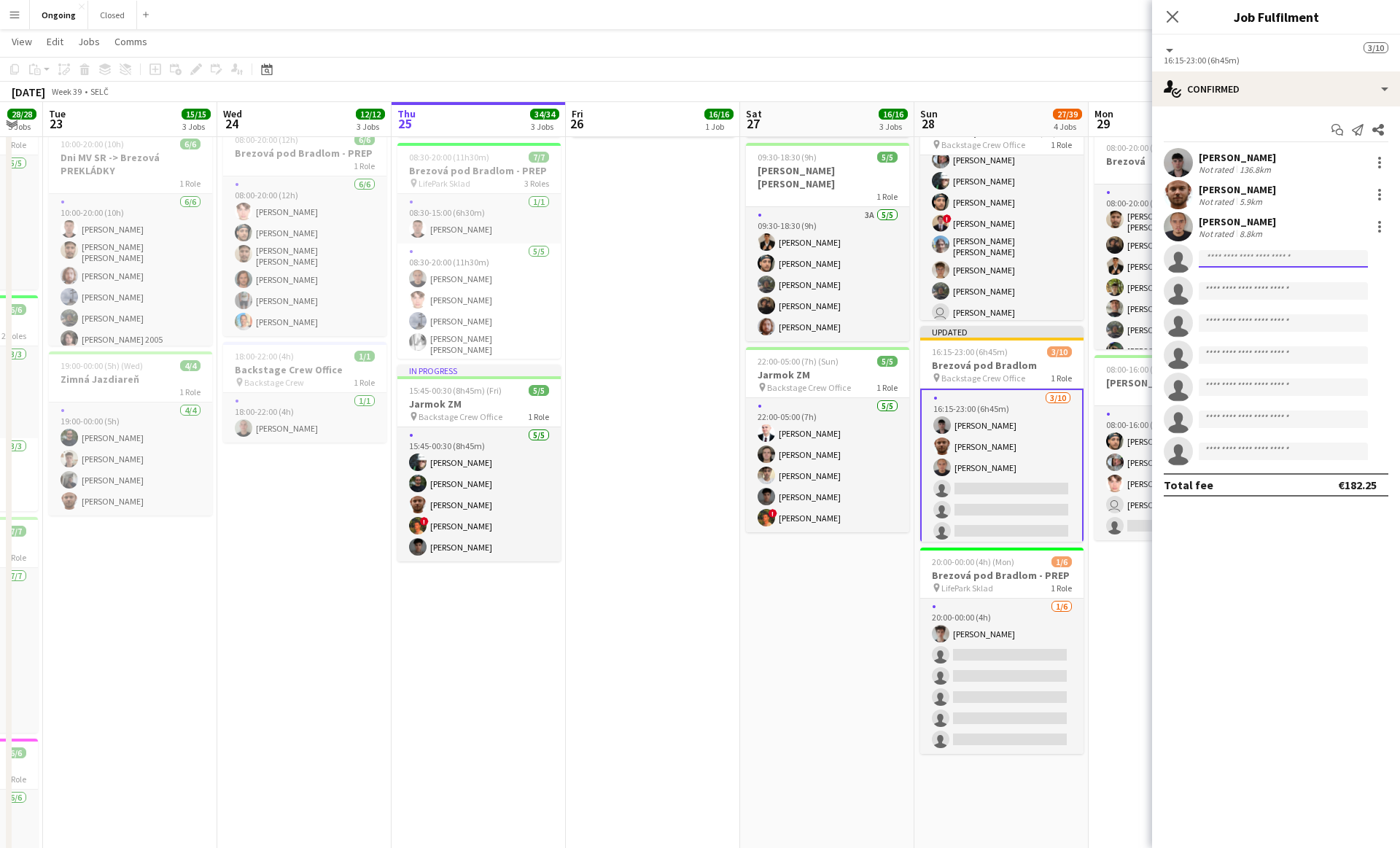
click at [1228, 261] on input at bounding box center [1282, 259] width 169 height 18
type input "****"
click at [1256, 292] on span "[EMAIL_ADDRESS][DOMAIN_NAME]" at bounding box center [1283, 291] width 146 height 11
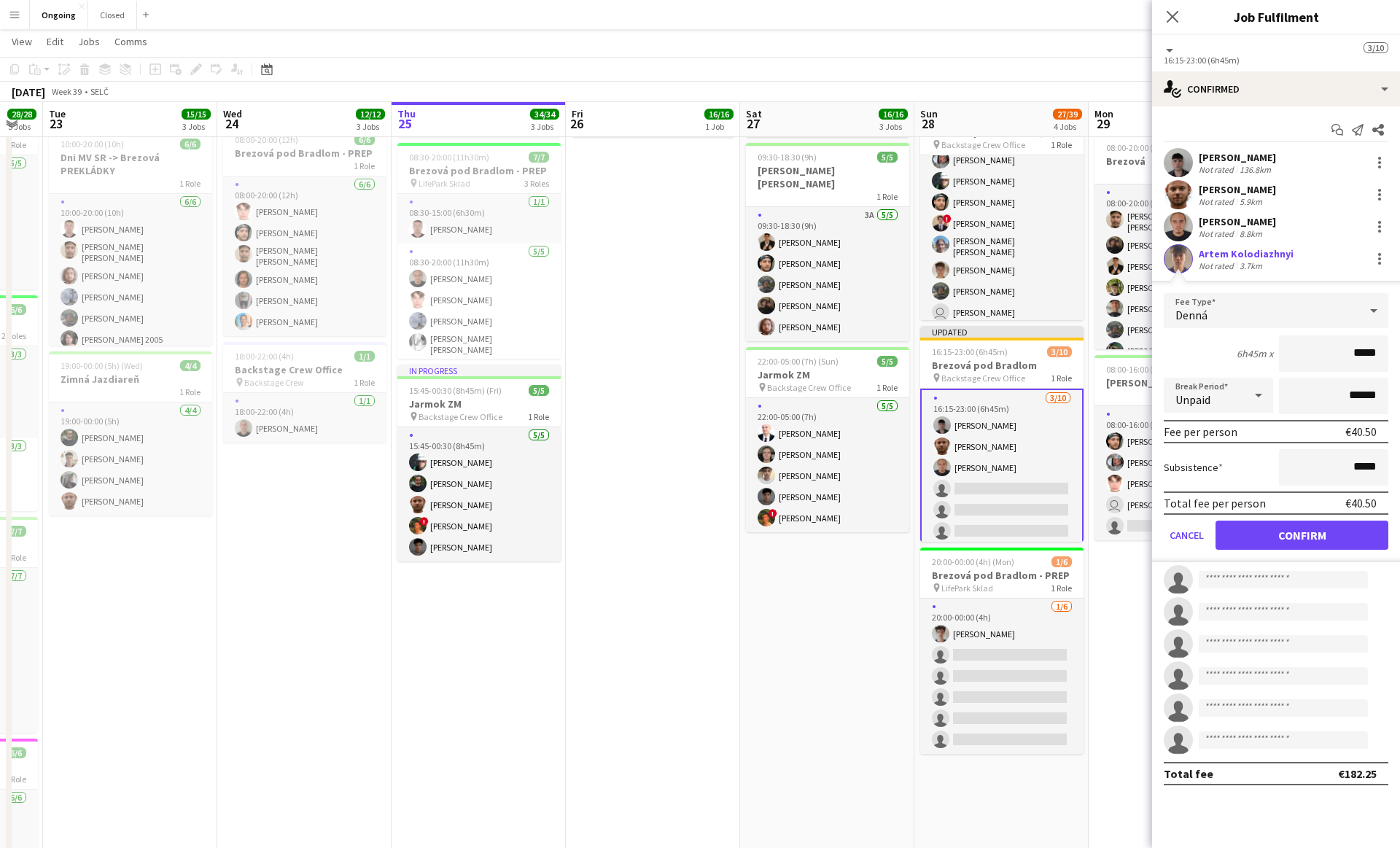
click at [1360, 353] on input "*****" at bounding box center [1333, 353] width 109 height 36
type input "**"
click at [1316, 534] on button "Confirm" at bounding box center [1301, 534] width 173 height 29
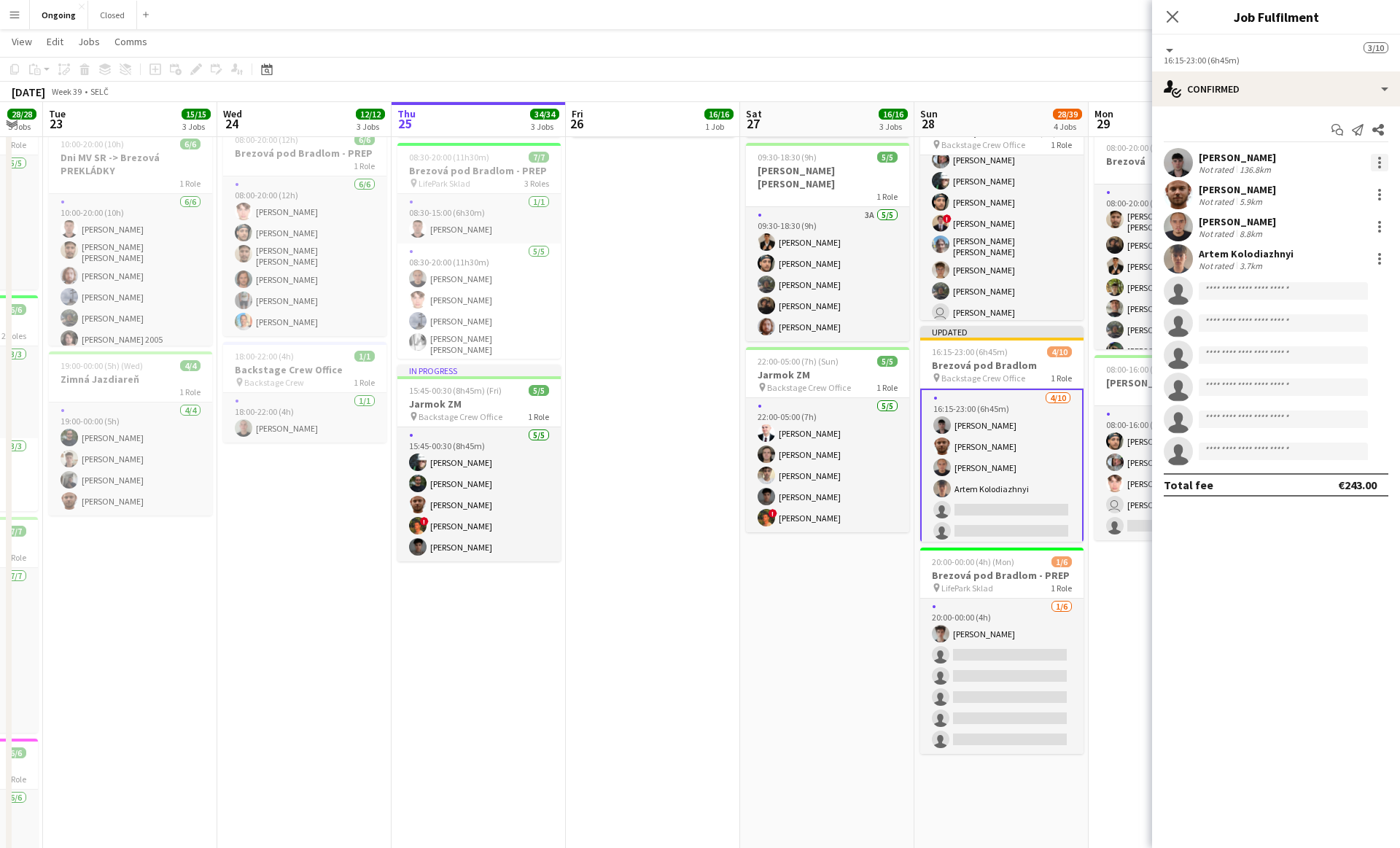
click at [1380, 163] on div at bounding box center [1379, 163] width 3 height 3
click at [1337, 186] on span "Edit fee" at bounding box center [1331, 190] width 91 height 13
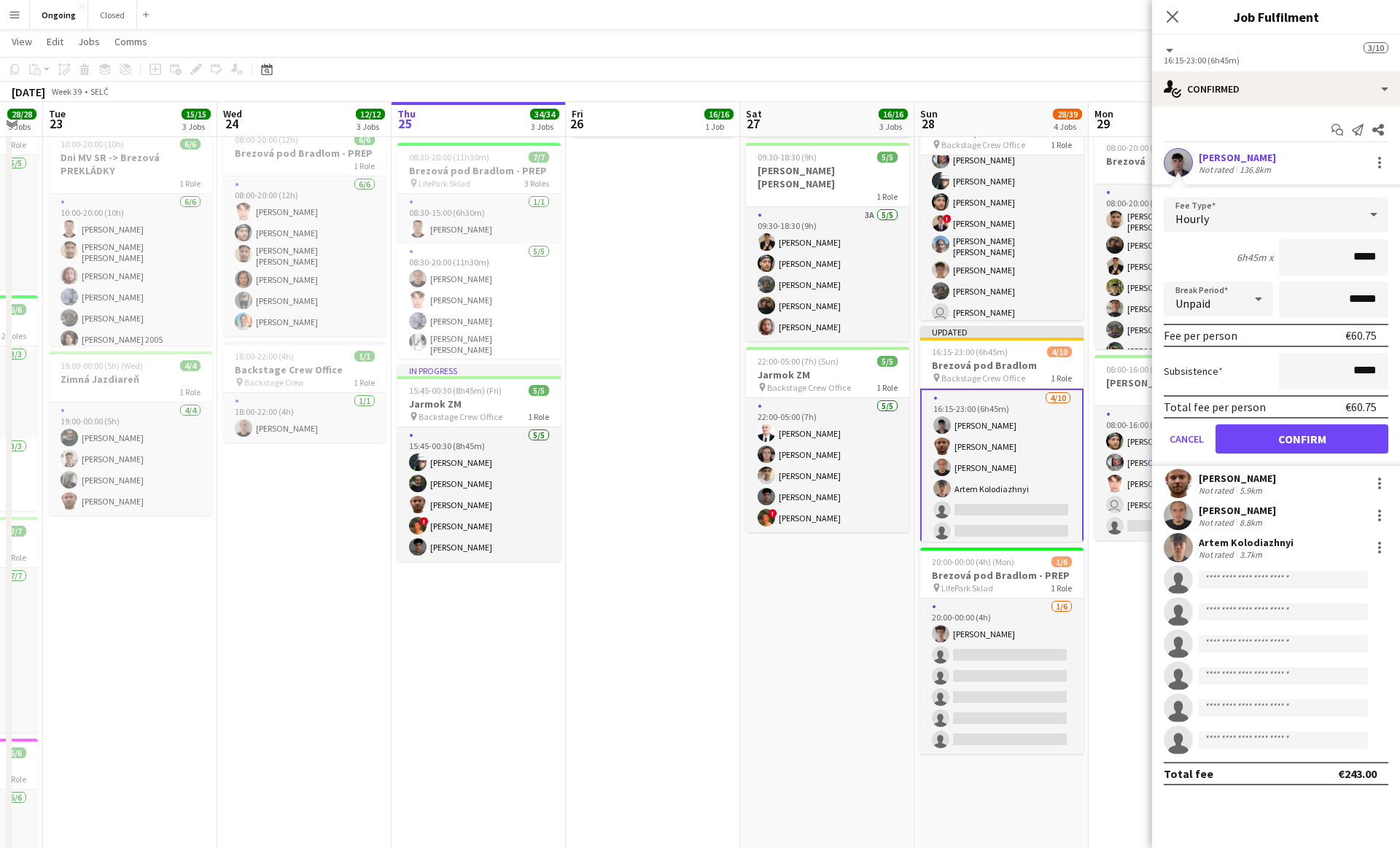
click at [845, 591] on app-date-cell "07:15-19:00 (11h45m) 6/6 Brezová pod Bradlom - Backline pin Backstage Crew Offi…" at bounding box center [827, 439] width 175 height 1049
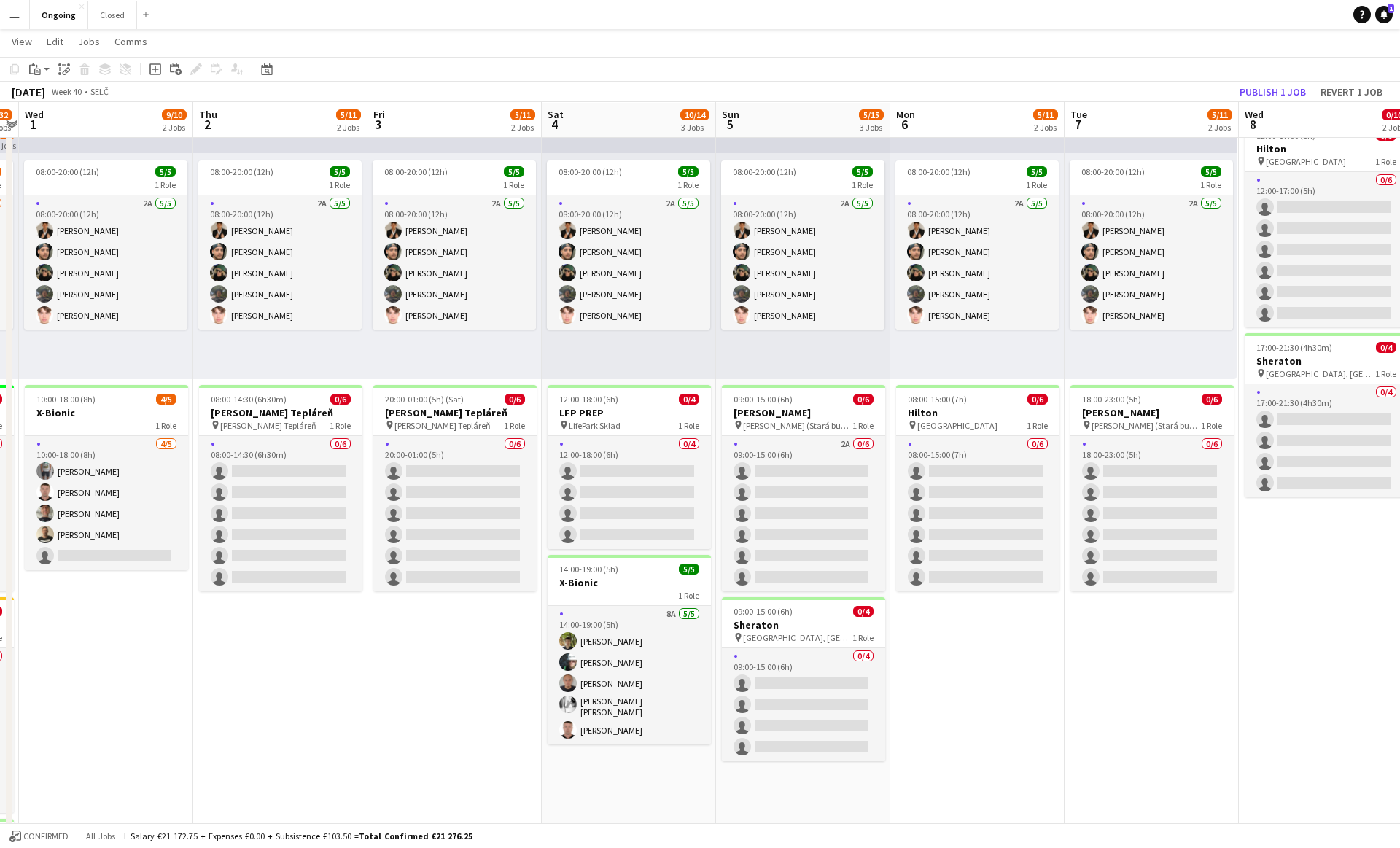
scroll to position [0, 567]
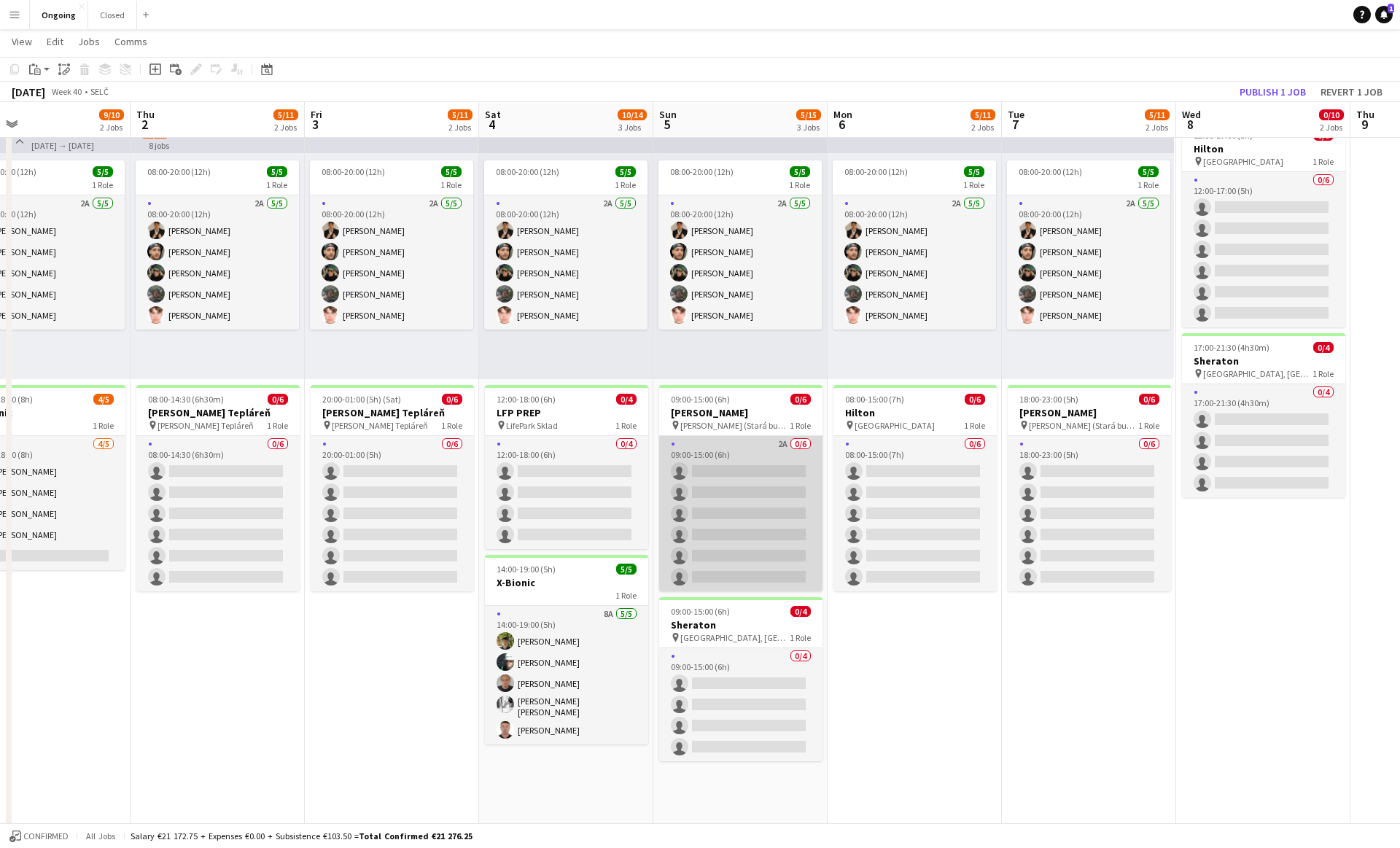
click at [722, 543] on app-card-role "2A 0/6 09:00-15:00 (6h) single-neutral-actions single-neutral-actions single-ne…" at bounding box center [741, 514] width 163 height 155
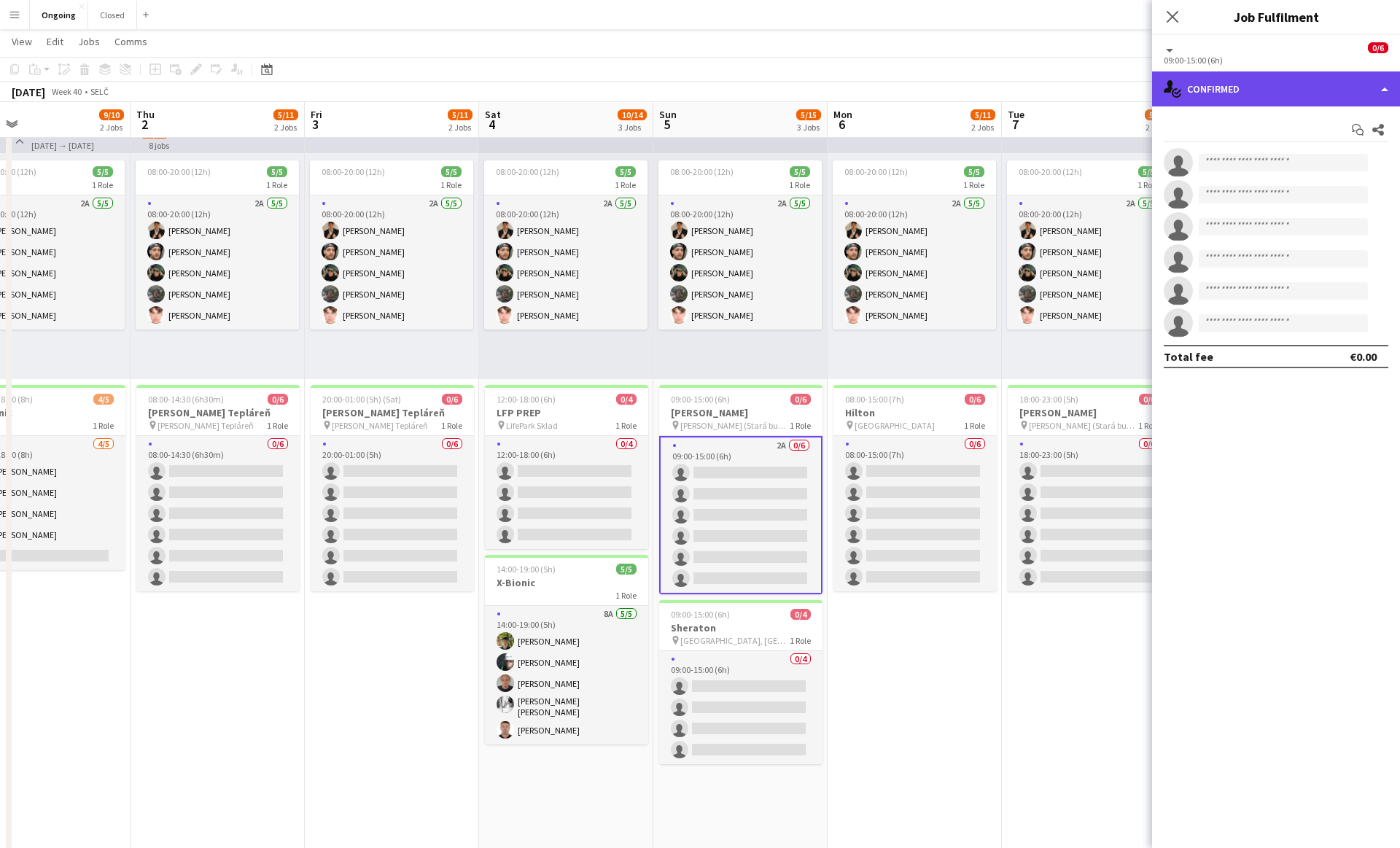
click at [1301, 80] on div "single-neutral-actions-check-2 Confirmed" at bounding box center [1275, 88] width 247 height 35
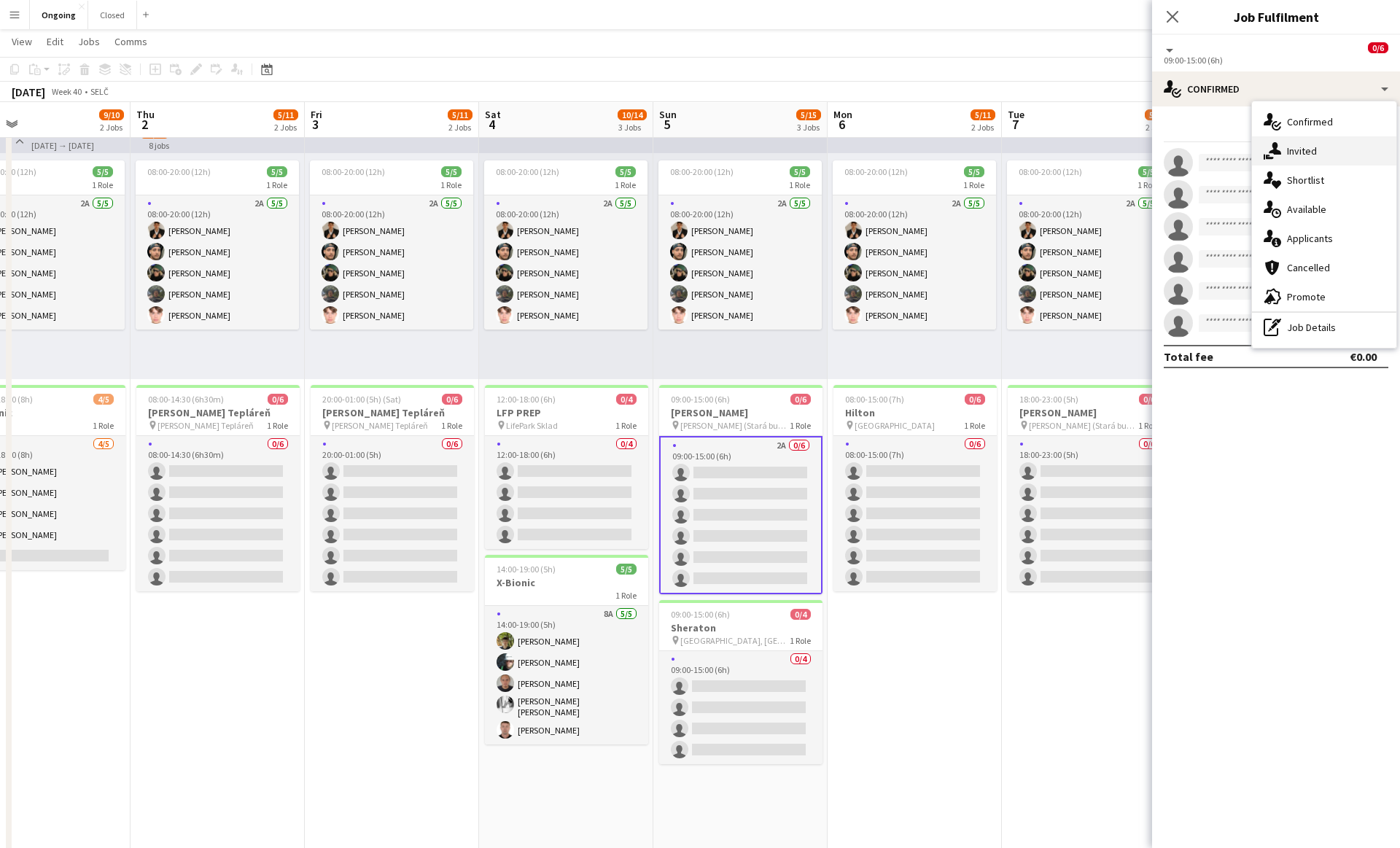
click at [1293, 141] on div "single-neutral-actions-share-1 Invited" at bounding box center [1323, 150] width 145 height 29
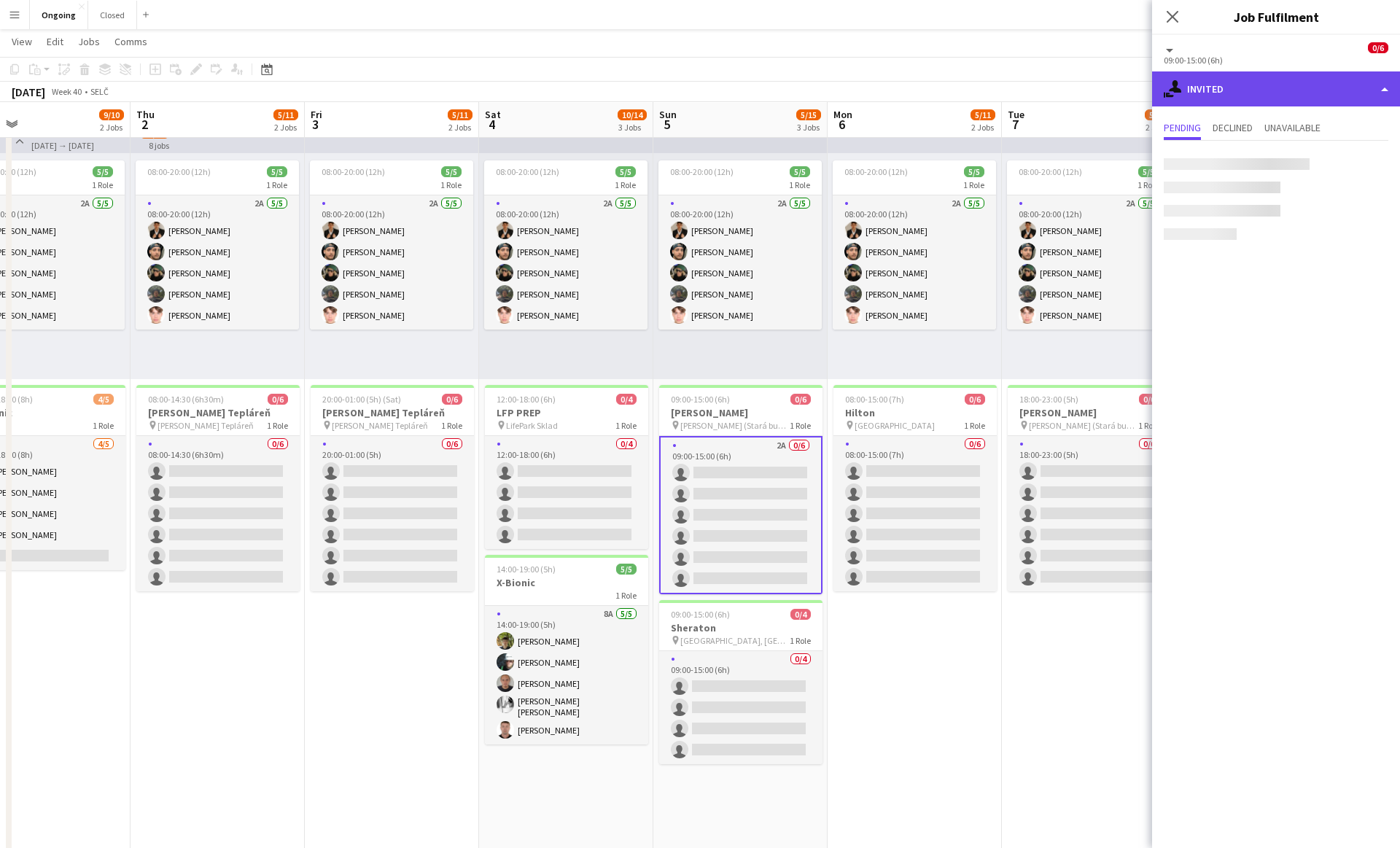
click at [1256, 101] on div "single-neutral-actions-share-1 Invited" at bounding box center [1275, 88] width 247 height 35
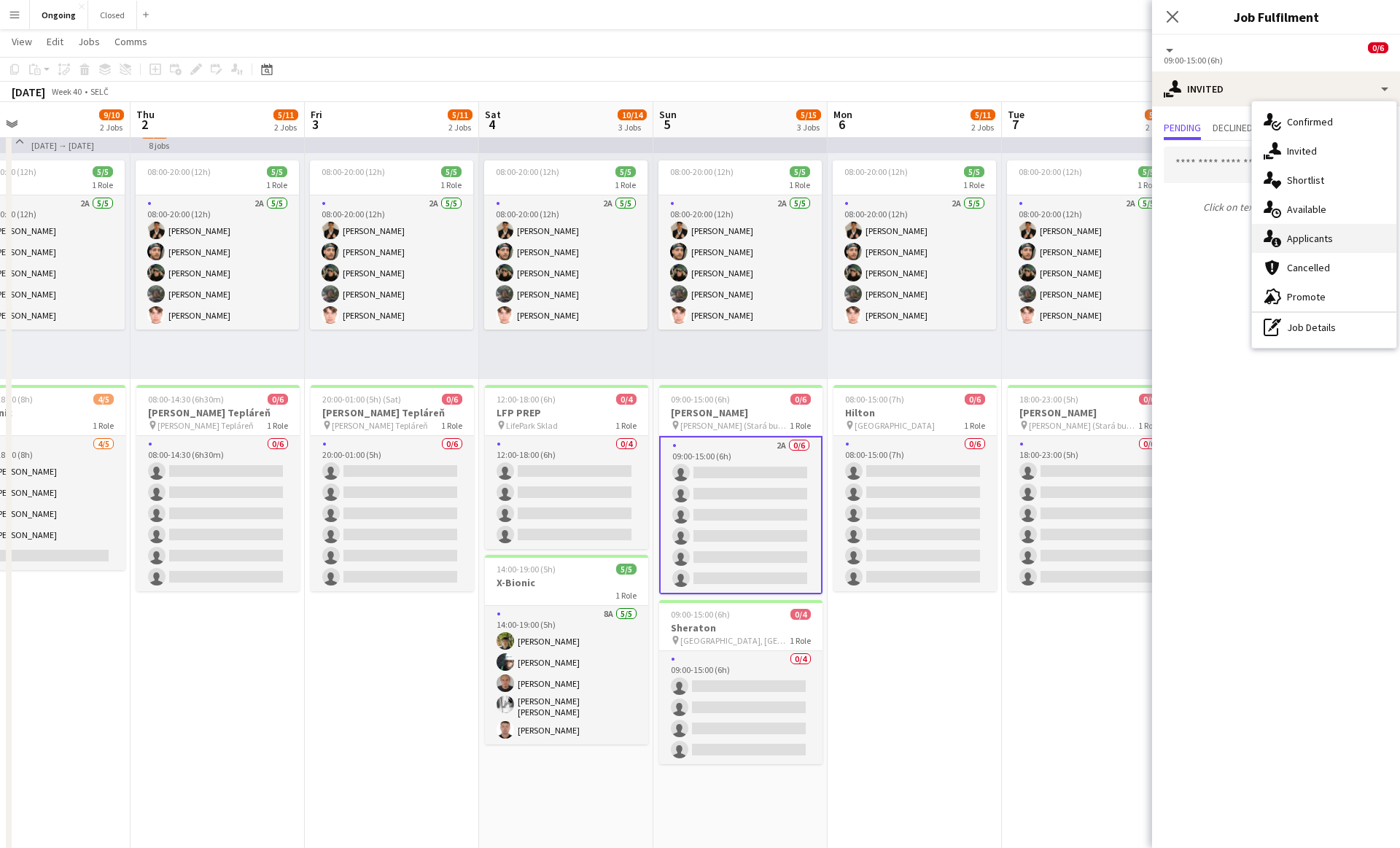
click at [1301, 241] on span "Applicants" at bounding box center [1309, 238] width 46 height 13
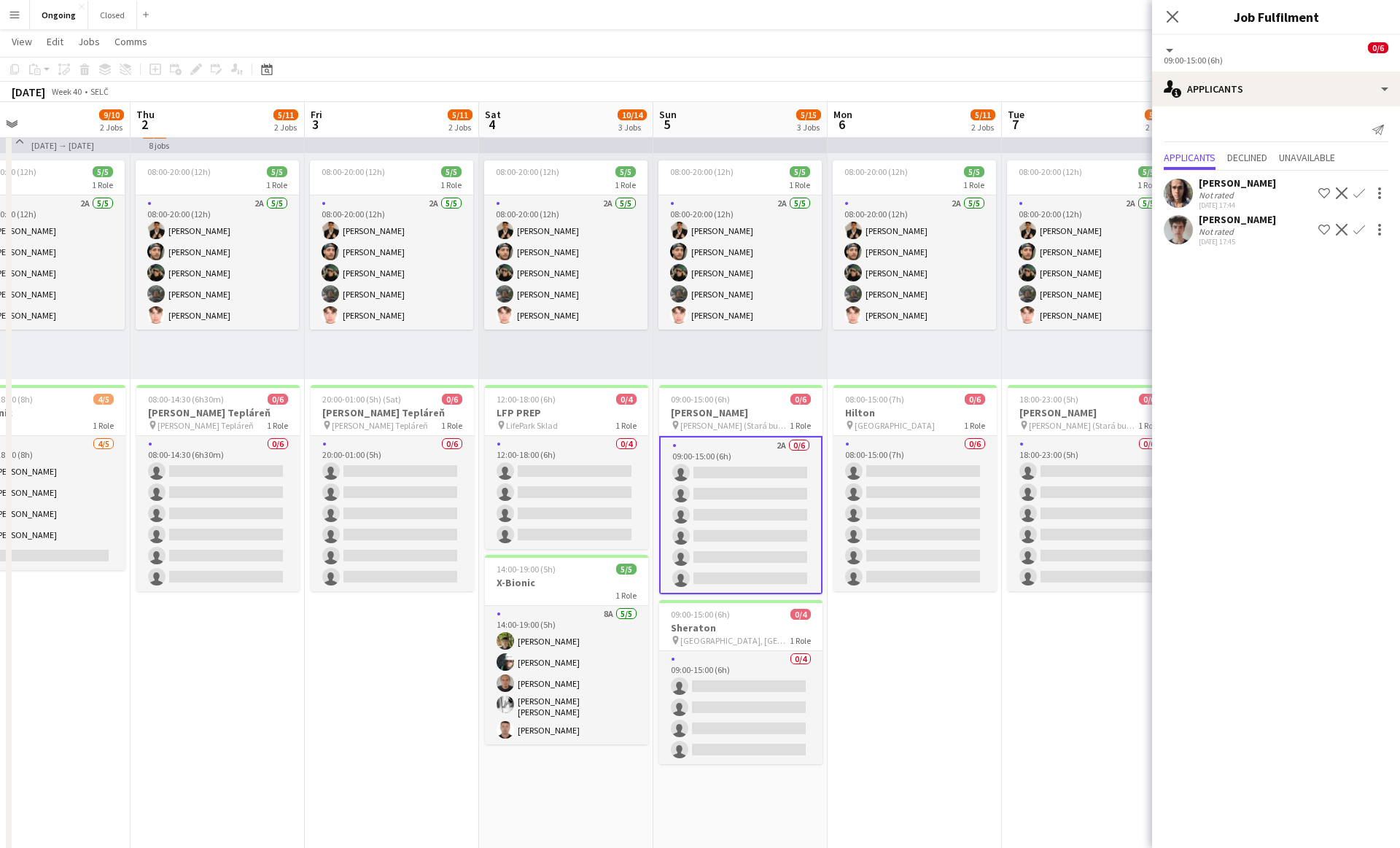
click at [1362, 192] on app-icon "Confirm" at bounding box center [1359, 193] width 11 height 11
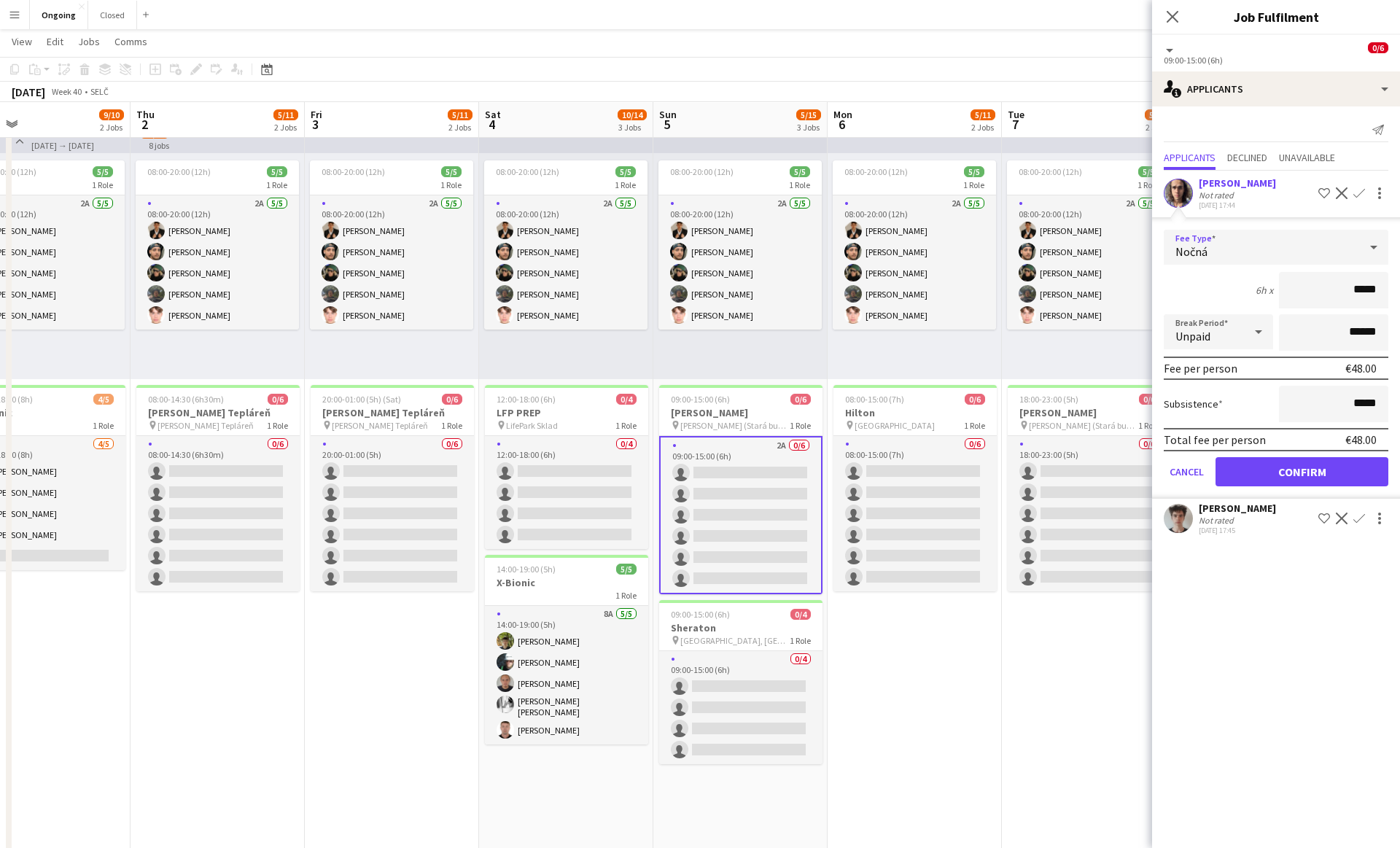
click at [1225, 252] on div "Nočná" at bounding box center [1261, 247] width 195 height 35
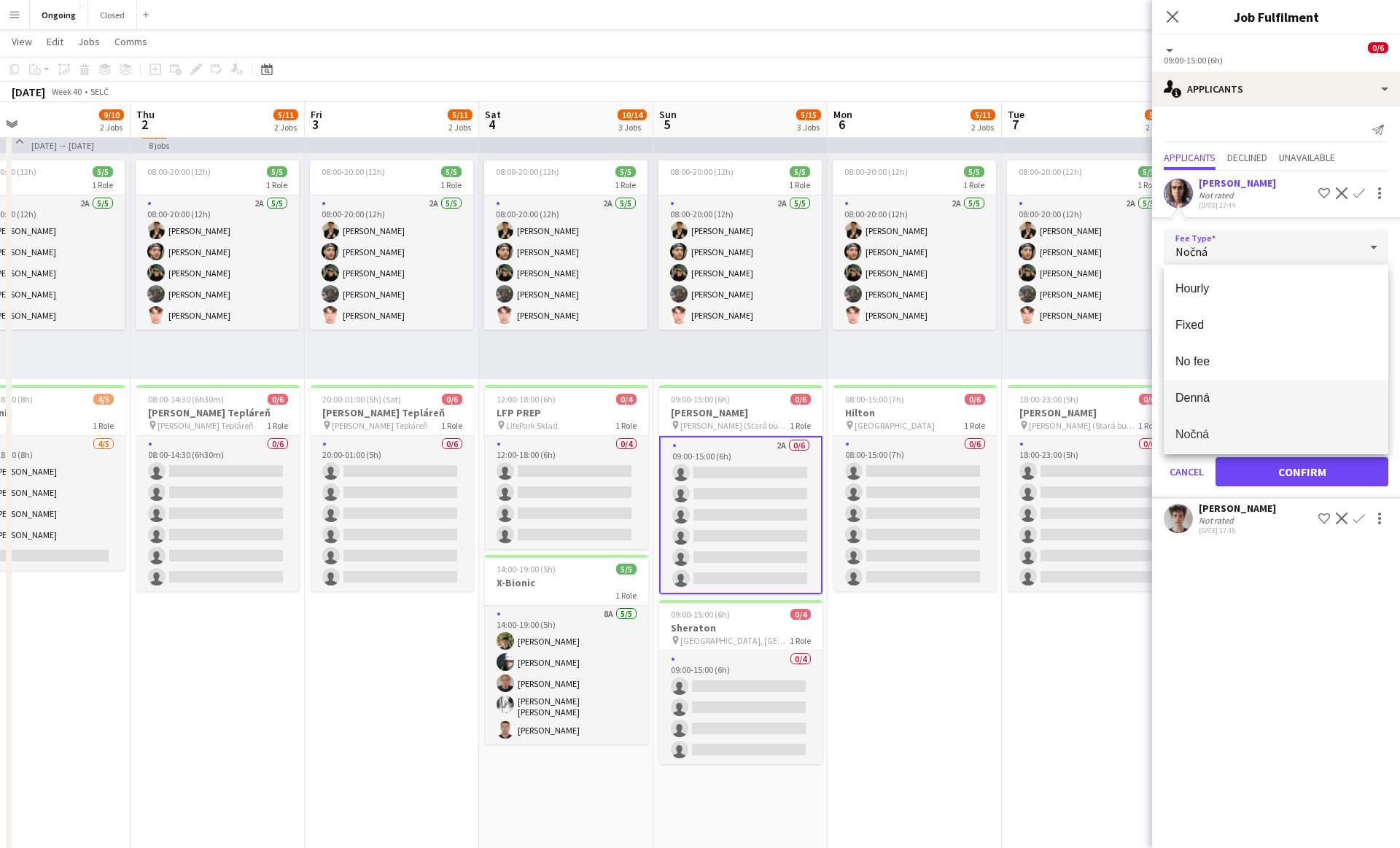
click at [1191, 397] on span "Denná" at bounding box center [1275, 397] width 201 height 14
type input "*****"
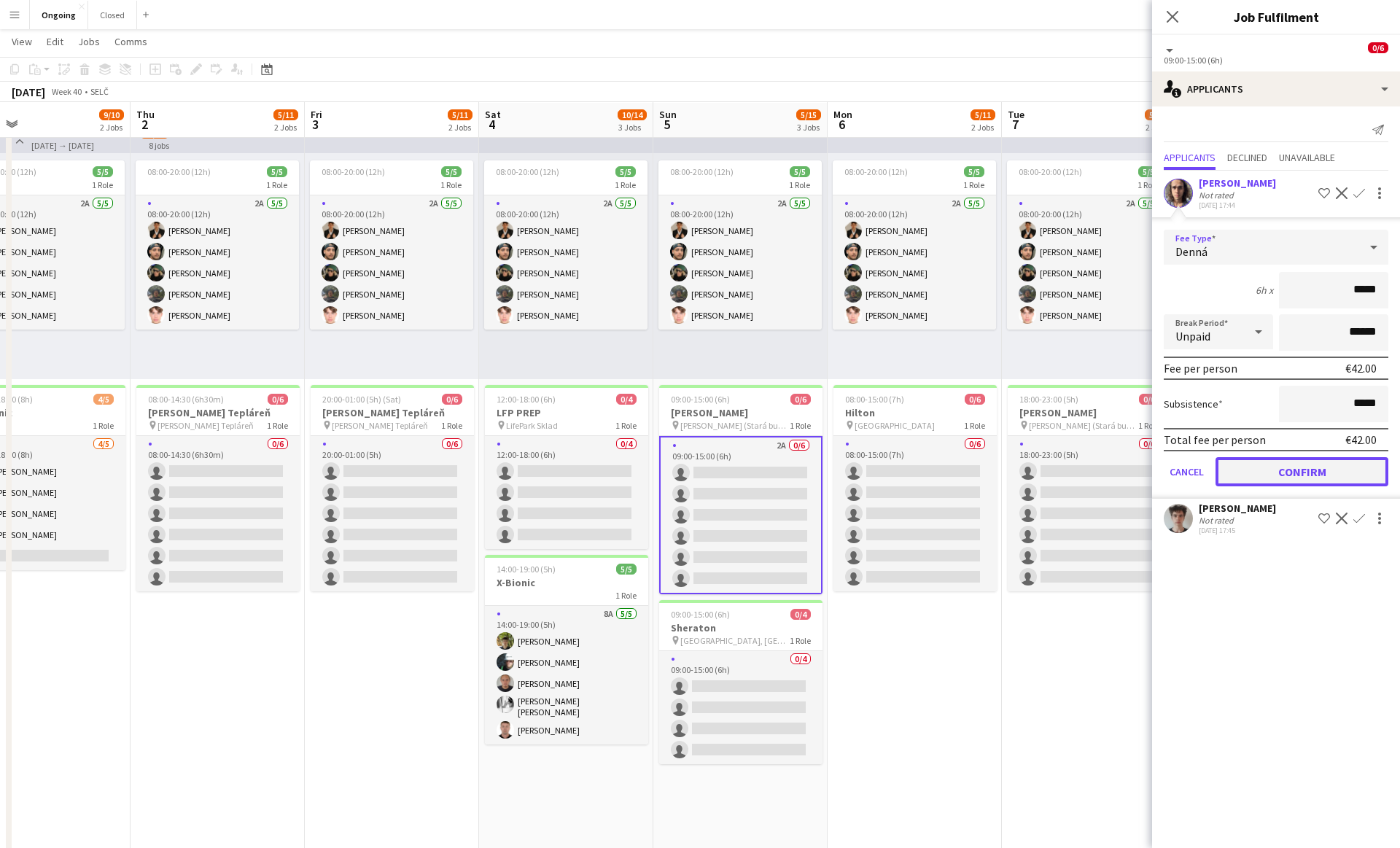
click at [1290, 478] on button "Confirm" at bounding box center [1301, 471] width 173 height 29
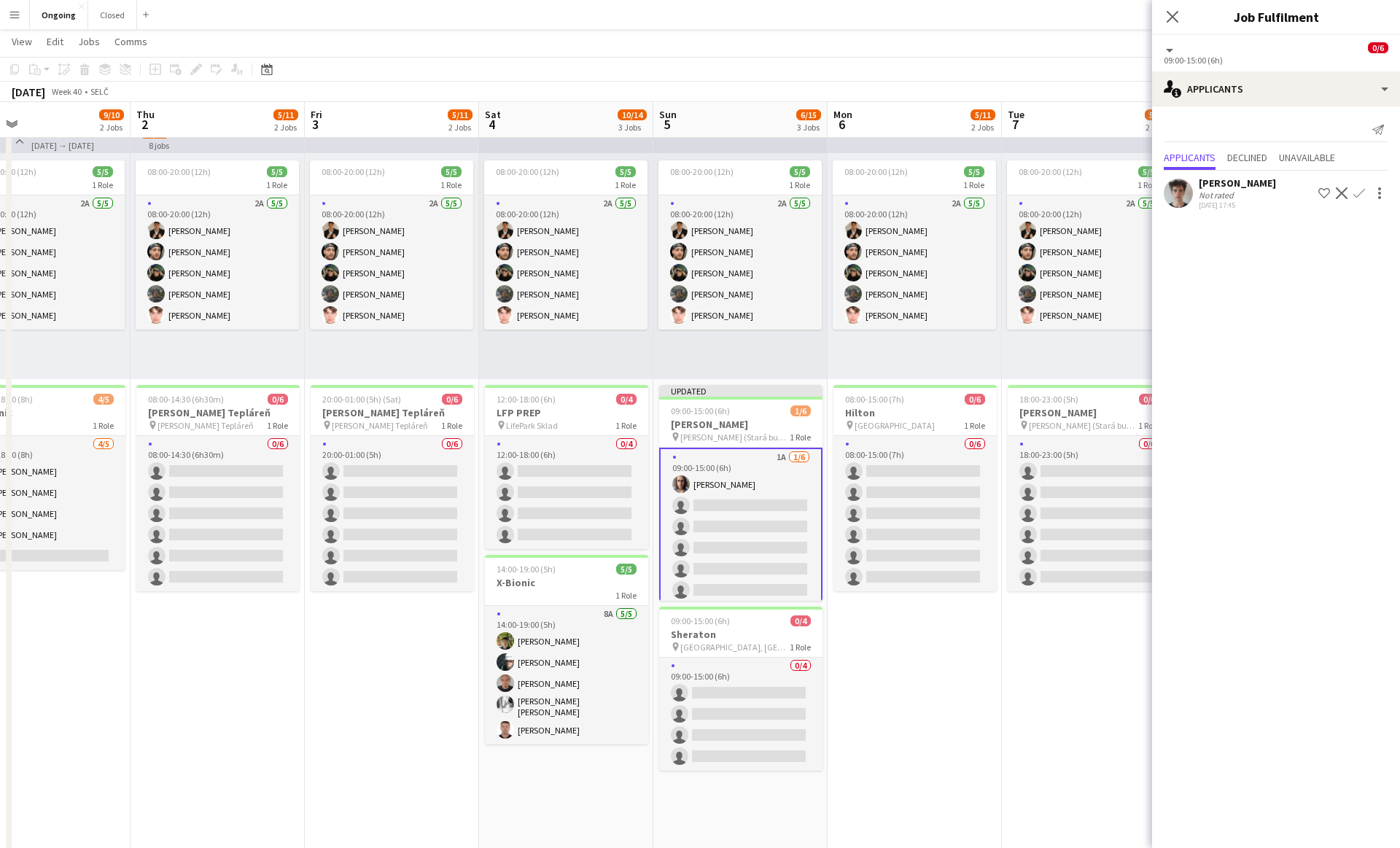
click at [1364, 188] on app-icon "Confirm" at bounding box center [1359, 193] width 11 height 11
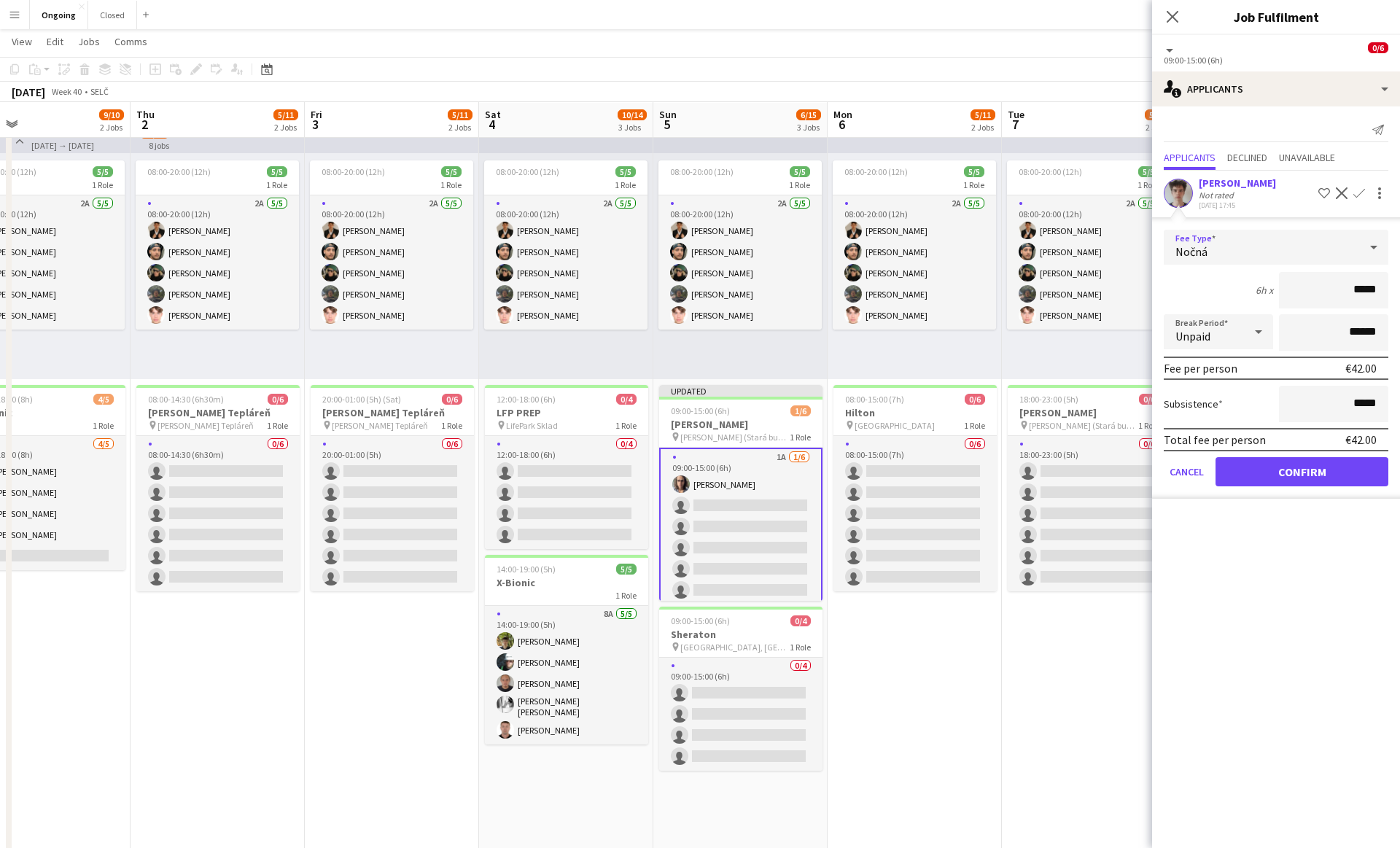
click at [1278, 230] on div "Nočná" at bounding box center [1261, 247] width 195 height 35
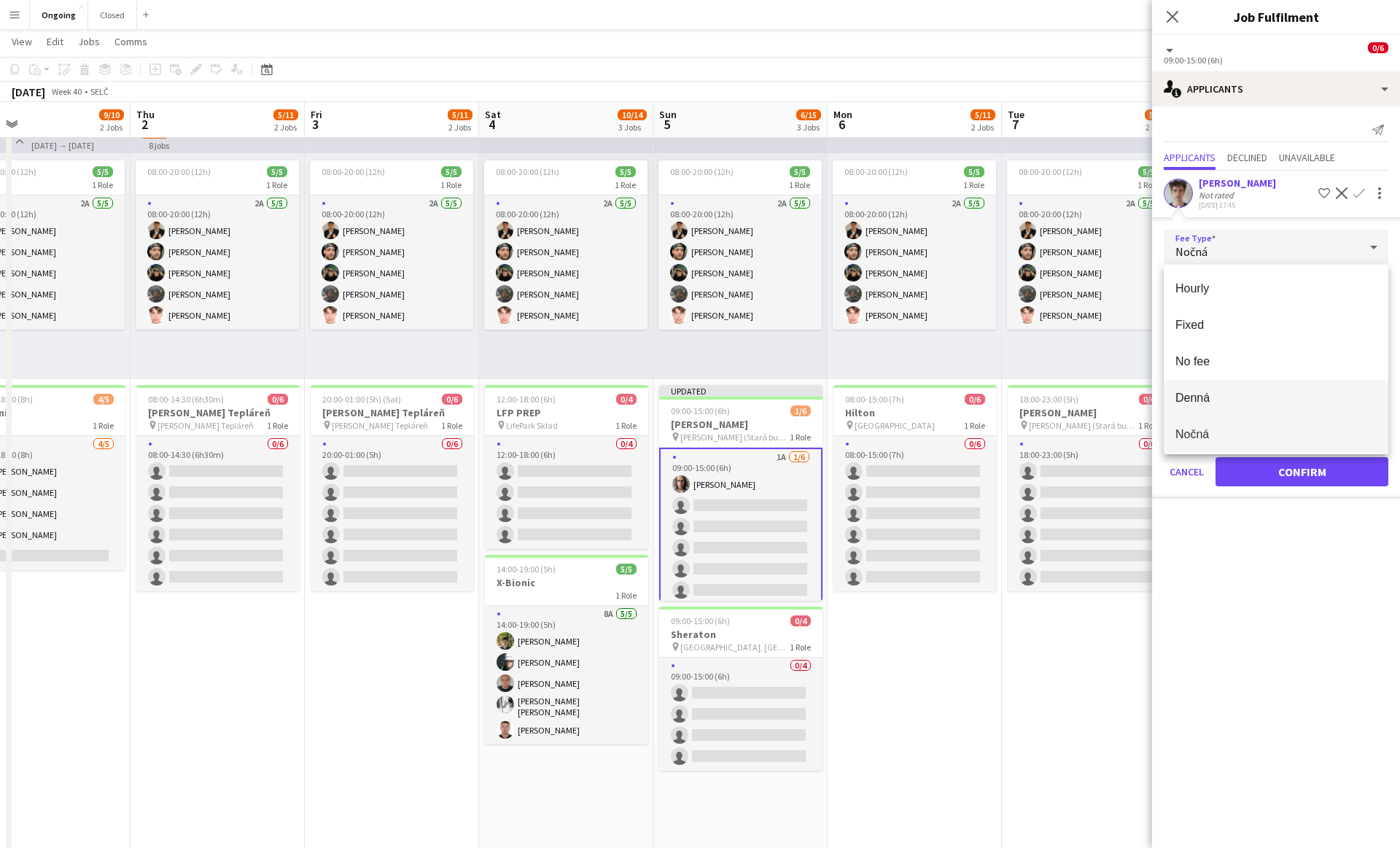
click at [1195, 392] on span "Denná" at bounding box center [1275, 397] width 201 height 14
type input "*****"
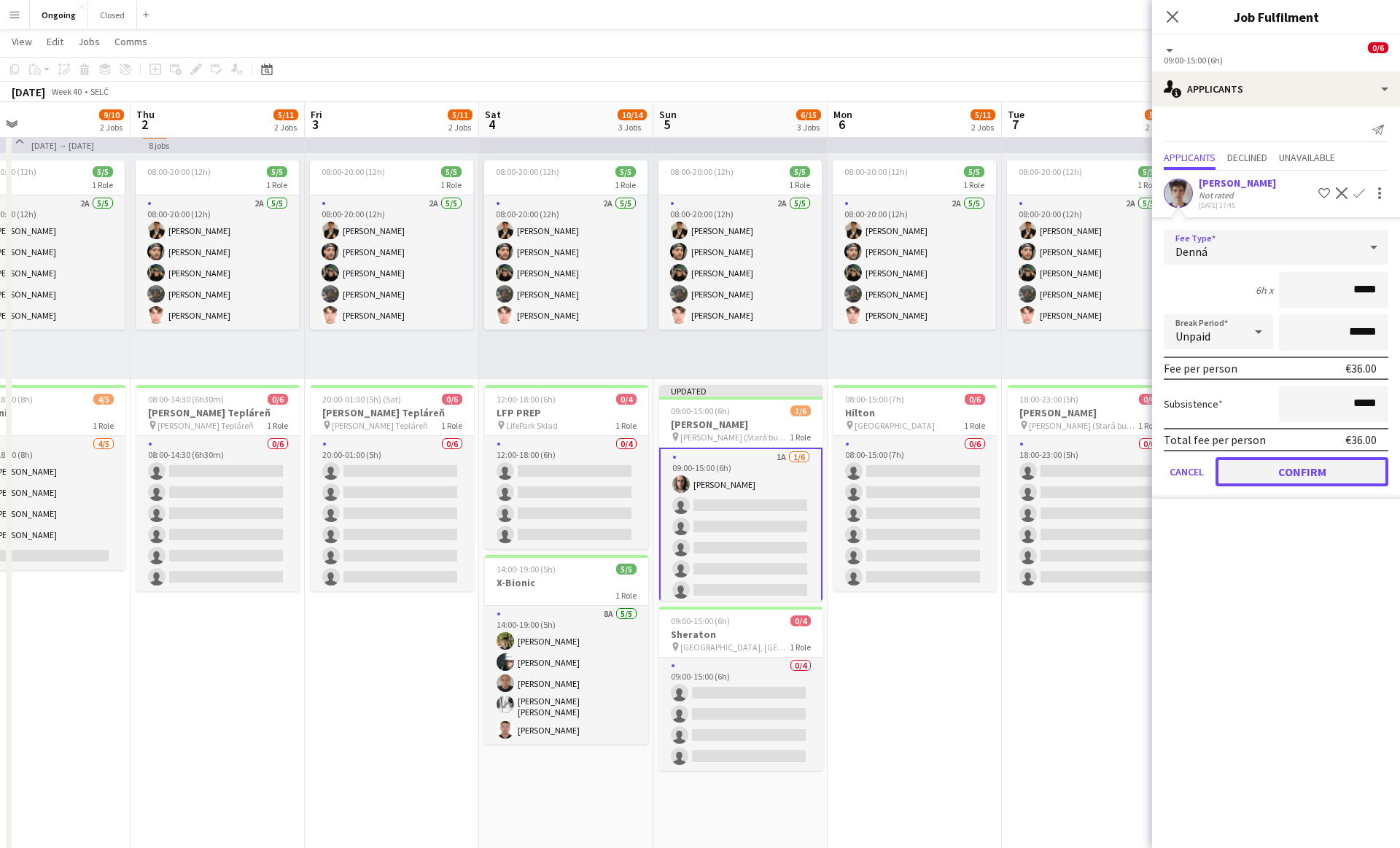
click at [1294, 473] on button "Confirm" at bounding box center [1301, 471] width 173 height 29
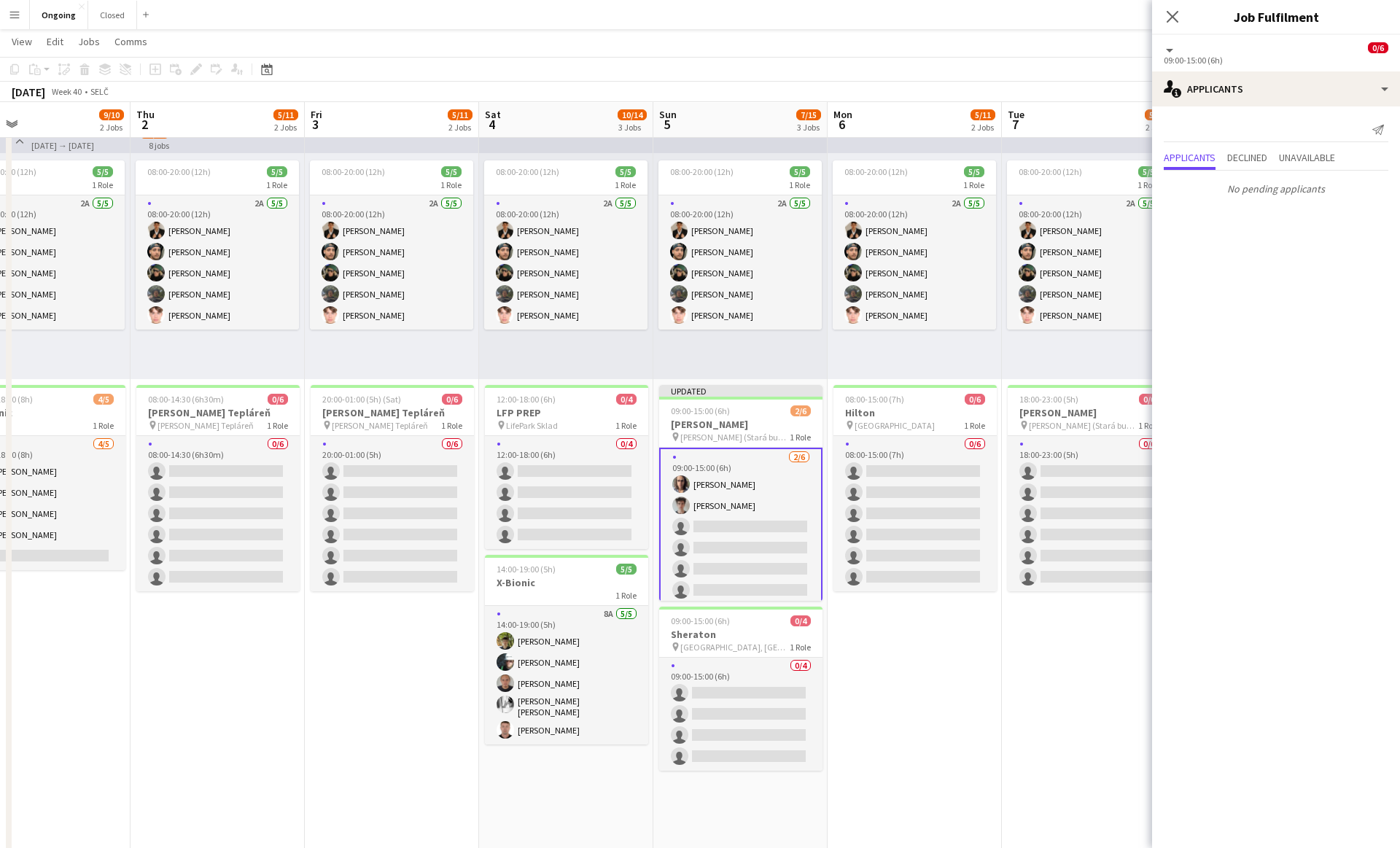
click at [1011, 731] on app-date-cell "08:00-20:00 (12h) 5/5 1 Role 2A [DATE] 08:00-20:00 (12h) [PERSON_NAME] [PERSON_…" at bounding box center [1089, 639] width 175 height 1049
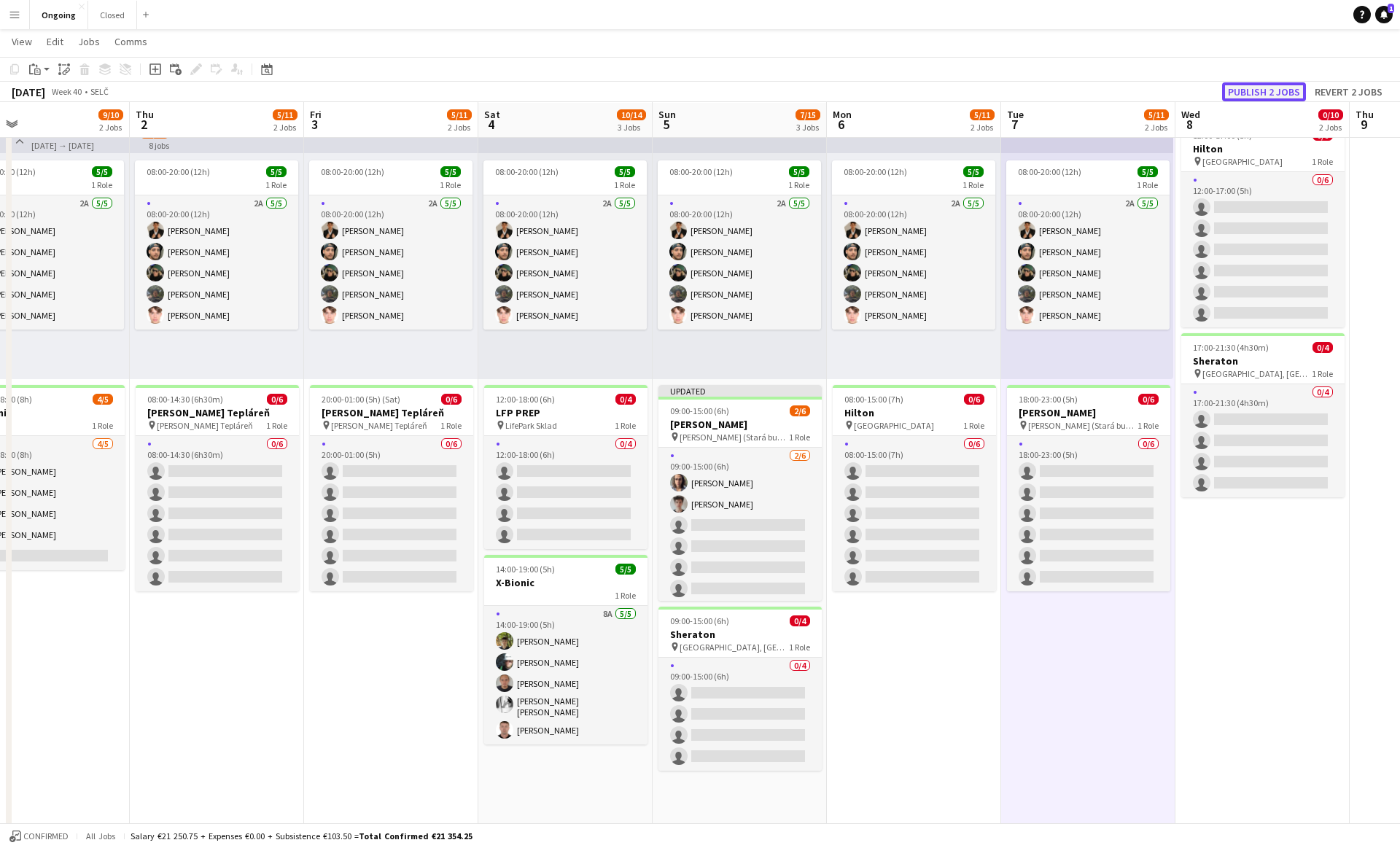
click at [1287, 89] on button "Publish 2 jobs" at bounding box center [1264, 92] width 84 height 19
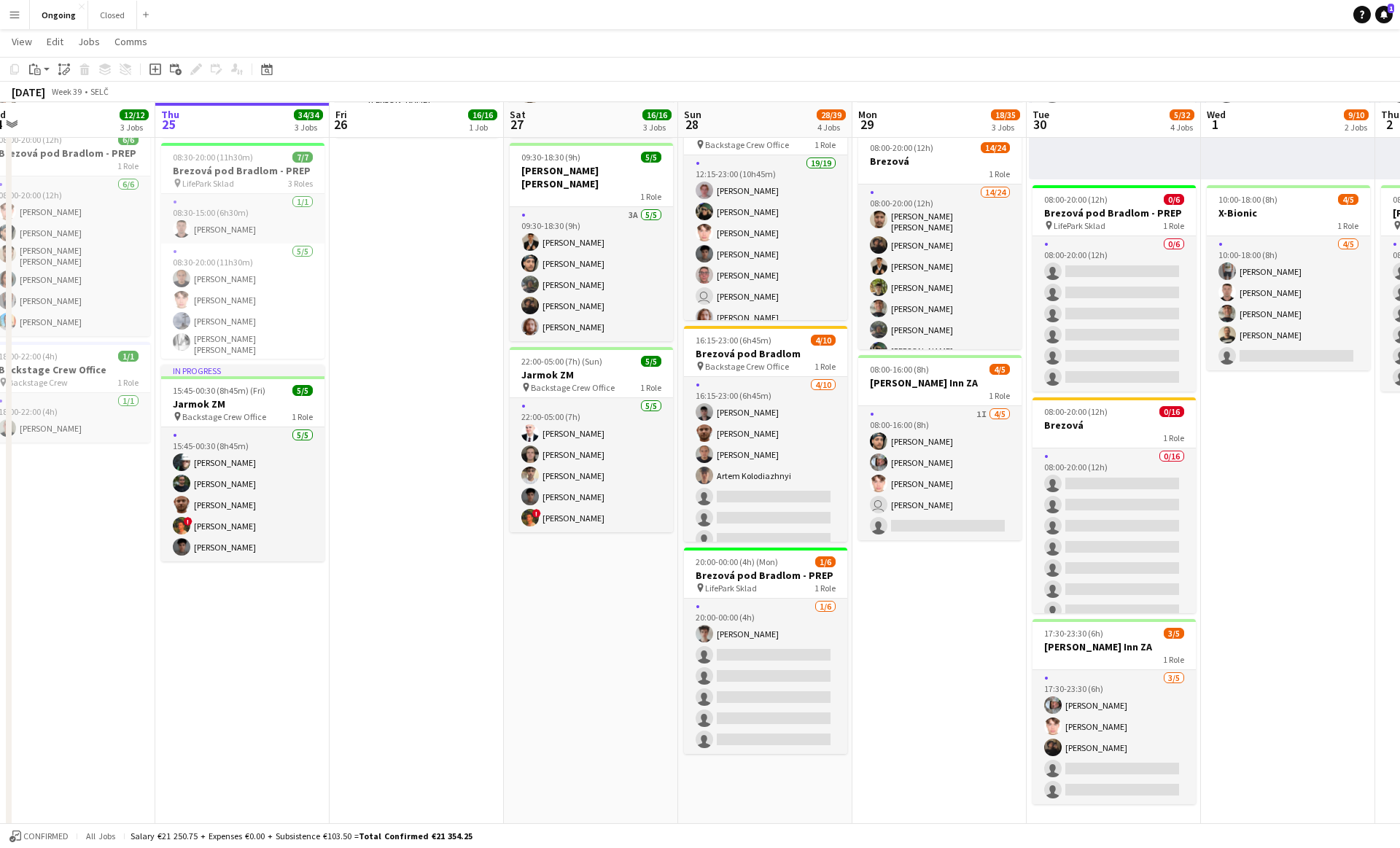
scroll to position [0, 0]
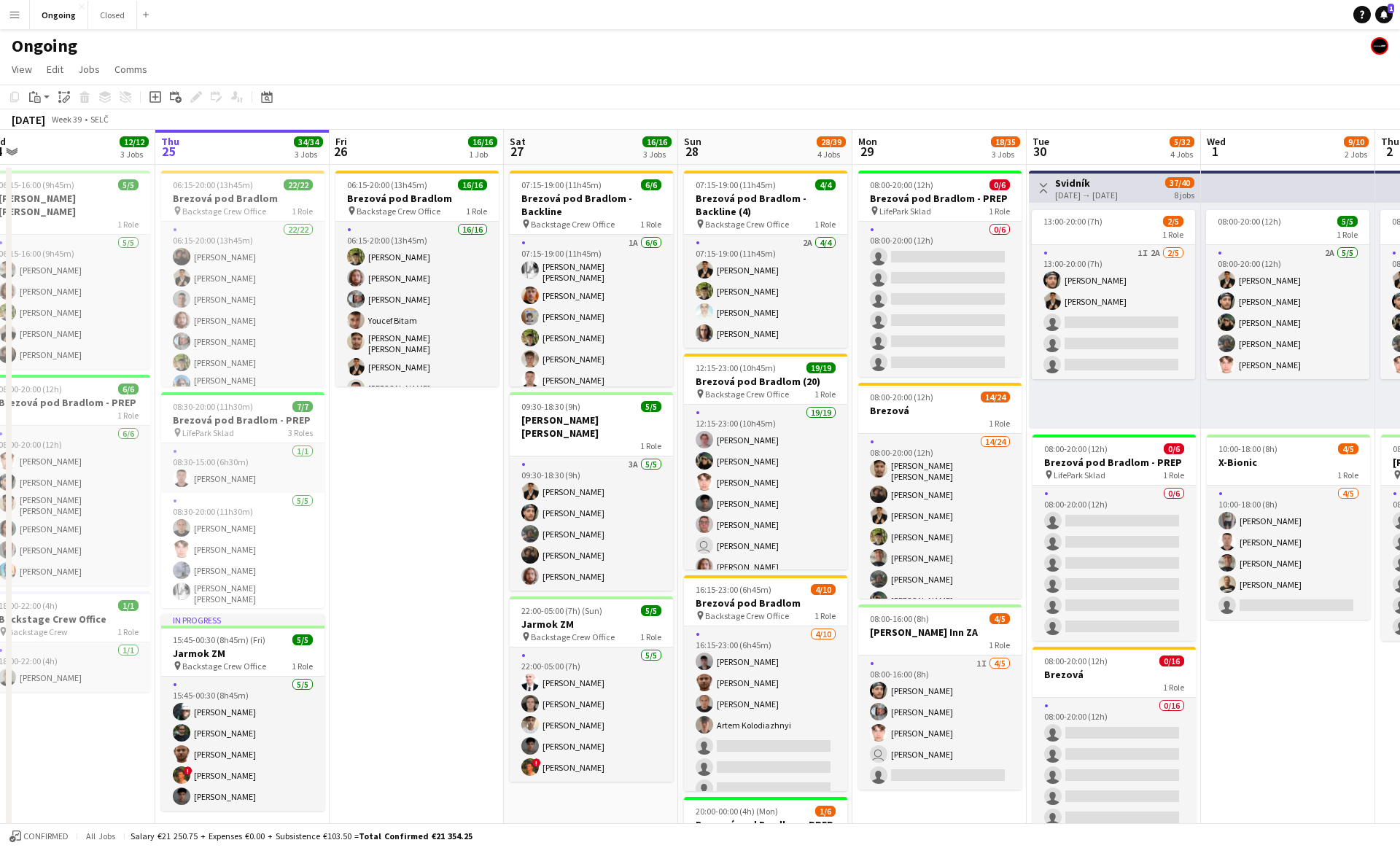
click at [408, 486] on app-date-cell "06:15-20:00 (13h45m) 16/16 [PERSON_NAME] pod Bradlom pin Backstage Crew Office …" at bounding box center [417, 688] width 175 height 1049
